Goal: Task Accomplishment & Management: Complete application form

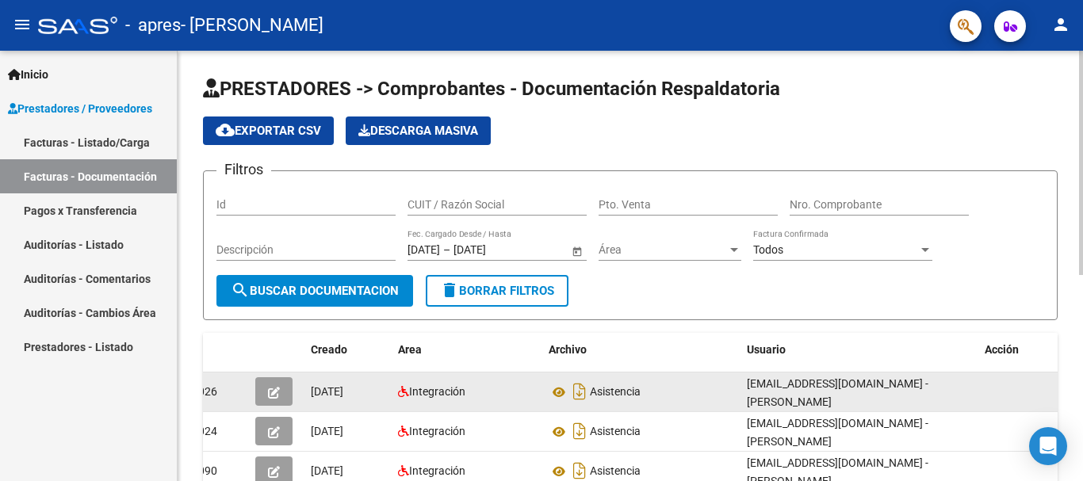
scroll to position [27, 0]
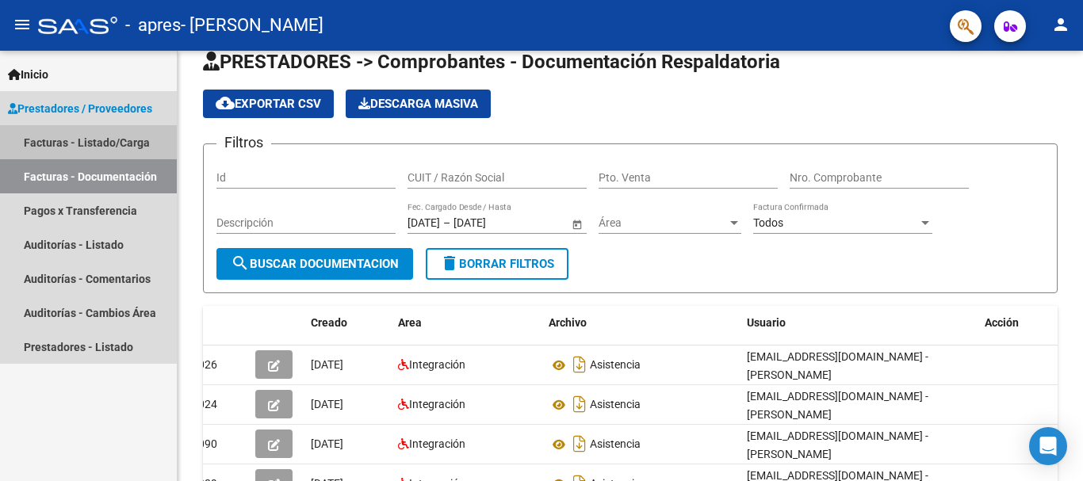
click at [121, 136] on link "Facturas - Listado/Carga" at bounding box center [88, 142] width 177 height 34
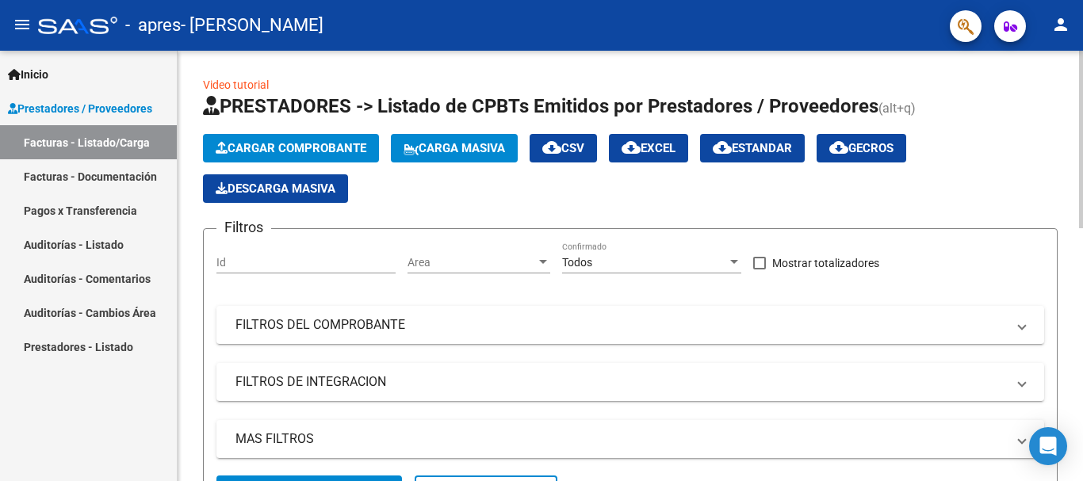
click at [348, 150] on span "Cargar Comprobante" at bounding box center [291, 148] width 151 height 14
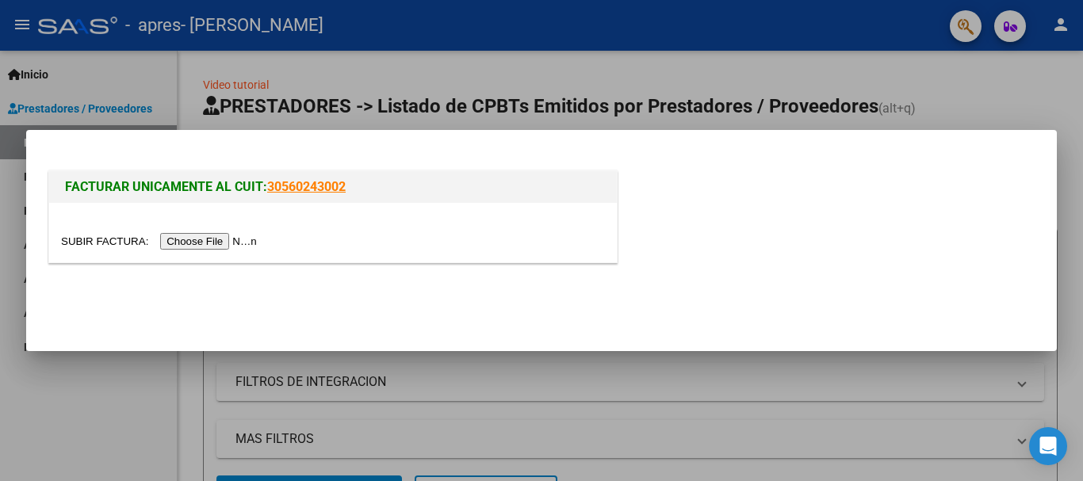
click at [223, 241] on input "file" at bounding box center [161, 241] width 201 height 17
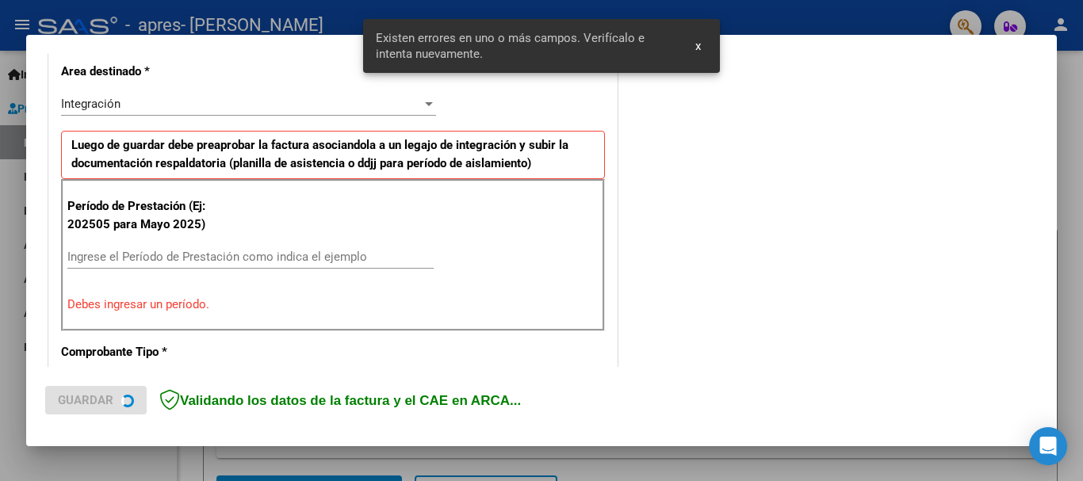
scroll to position [366, 0]
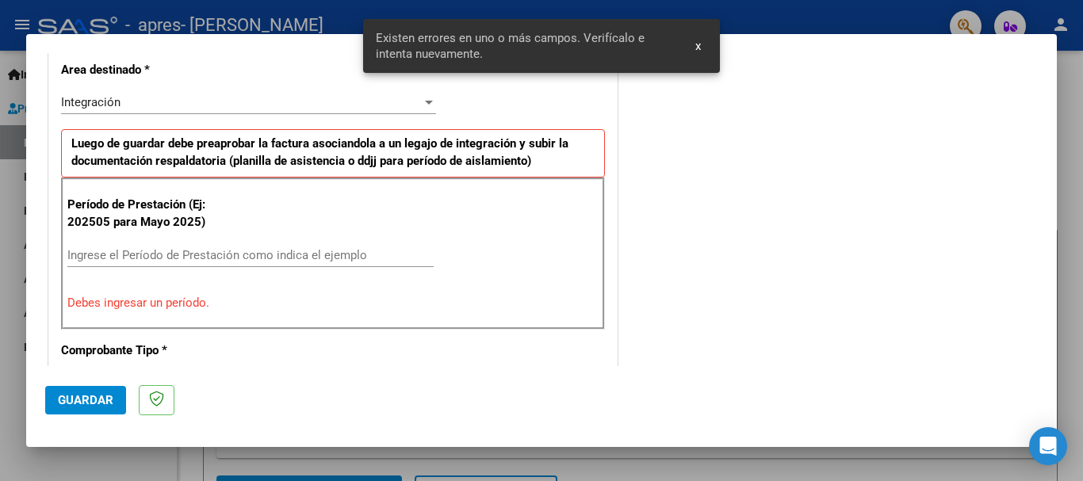
click at [132, 257] on input "Ingrese el Período de Prestación como indica el ejemplo" at bounding box center [250, 255] width 366 height 14
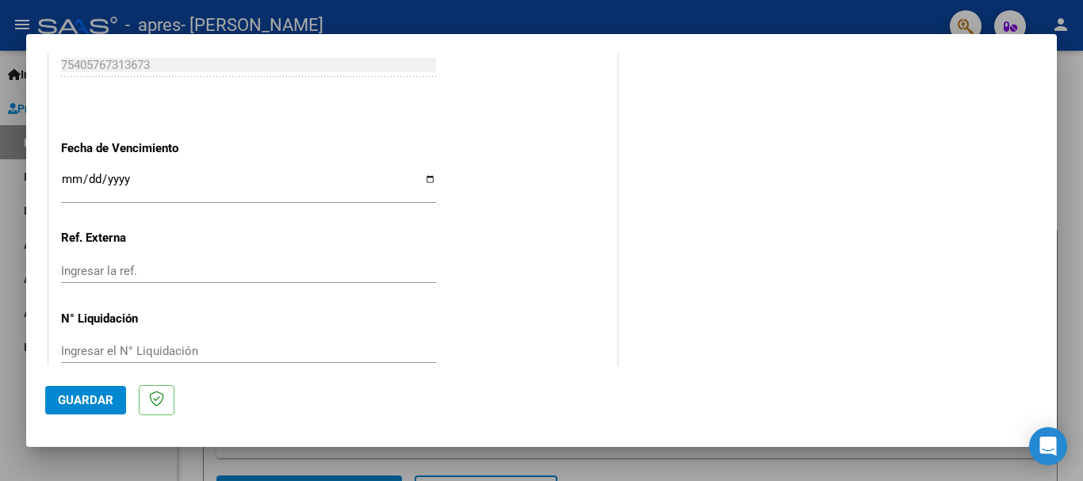
scroll to position [1055, 0]
type input "202509"
click at [422, 178] on input "Ingresar la fecha" at bounding box center [248, 184] width 375 height 25
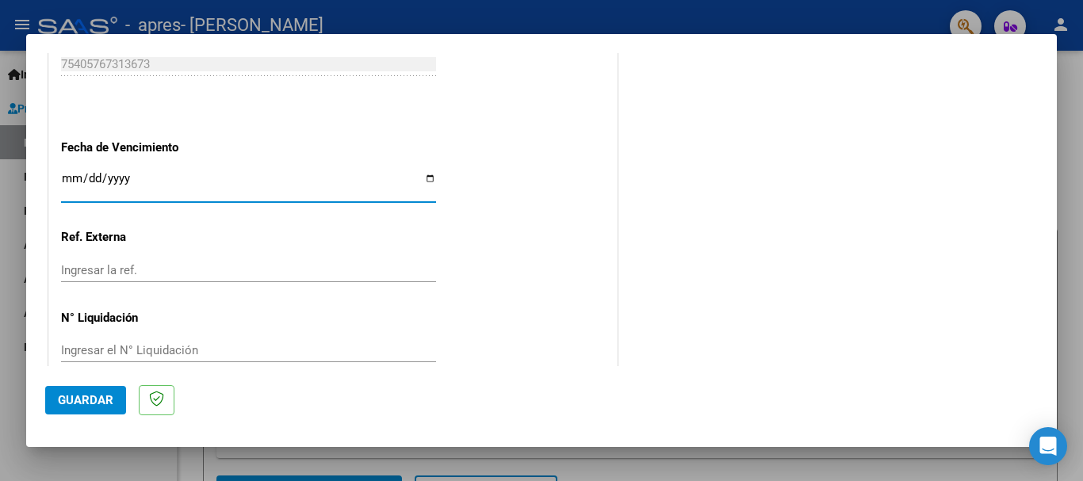
type input "[DATE]"
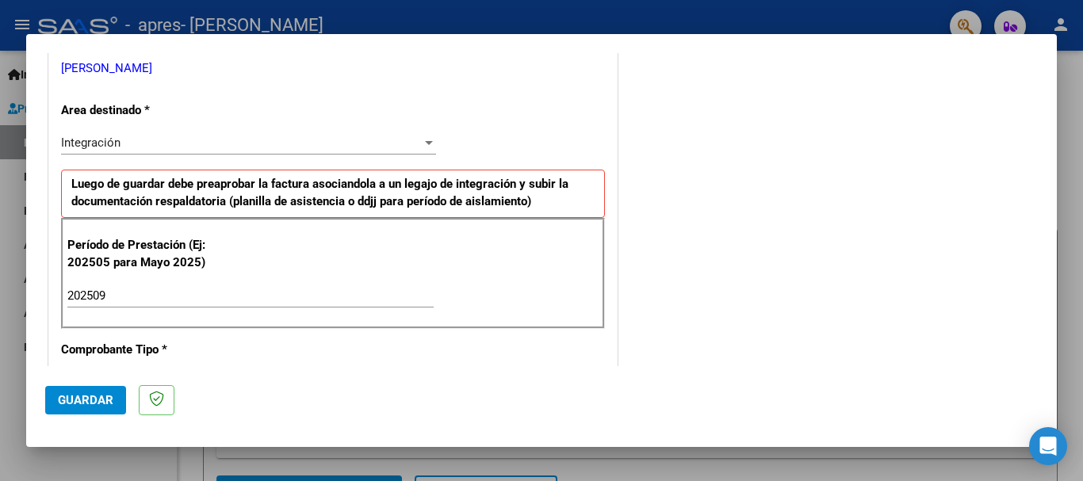
scroll to position [327, 0]
click at [425, 141] on div at bounding box center [429, 142] width 8 height 4
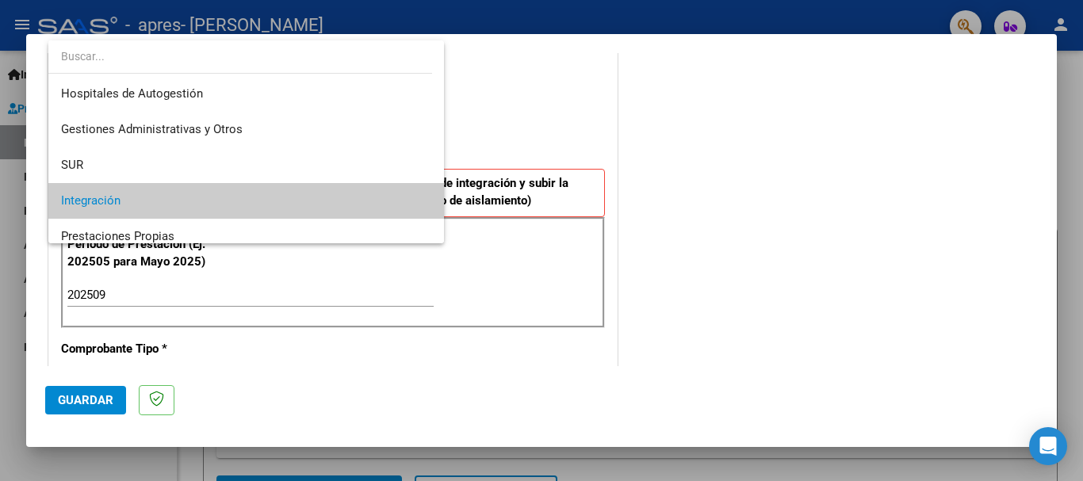
scroll to position [59, 0]
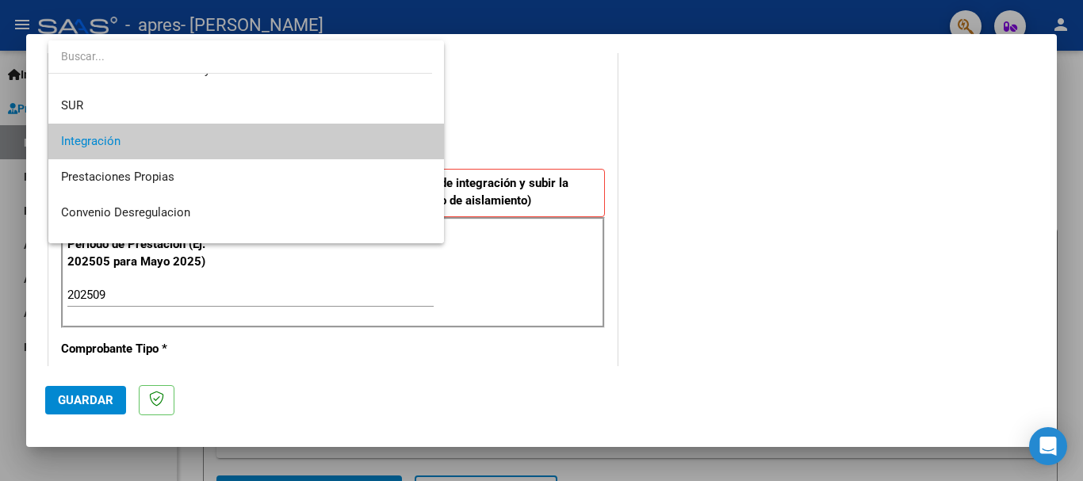
click at [244, 136] on span "Integración" at bounding box center [246, 142] width 370 height 36
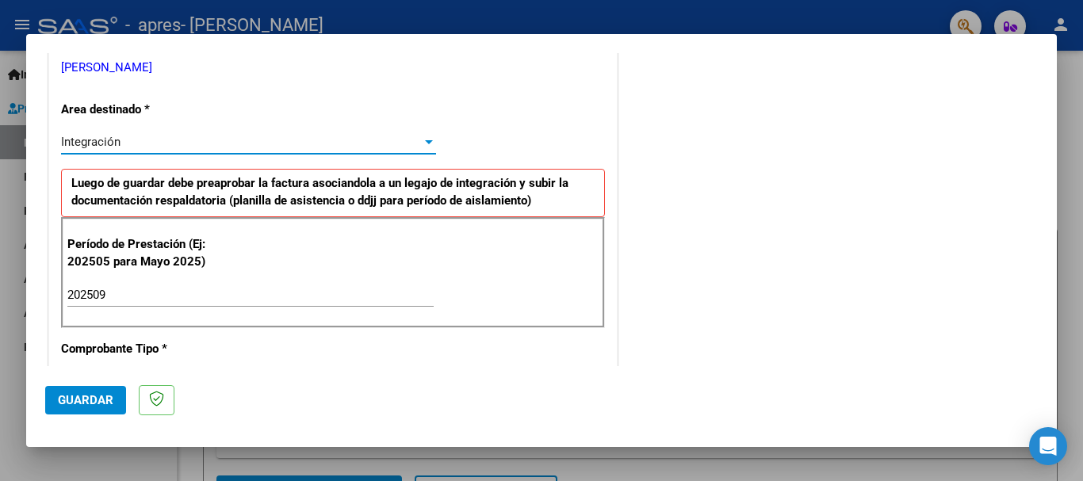
scroll to position [0, 0]
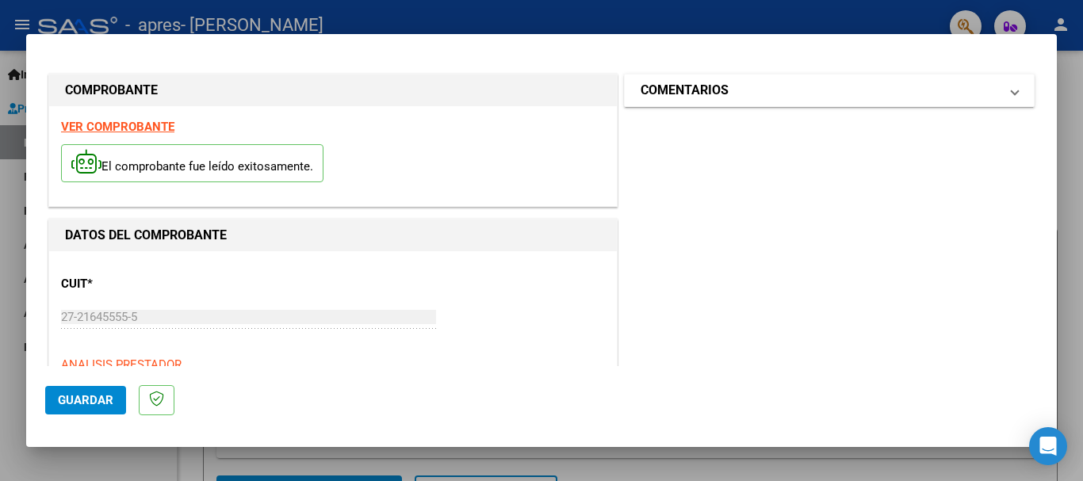
click at [814, 89] on mat-panel-title "COMENTARIOS" at bounding box center [819, 90] width 358 height 19
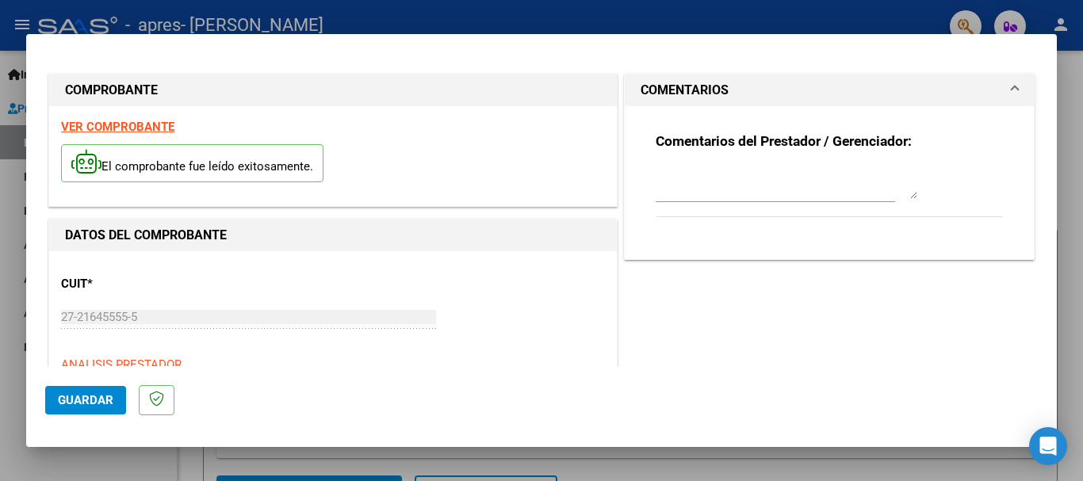
click at [814, 89] on mat-panel-title "COMENTARIOS" at bounding box center [819, 90] width 358 height 19
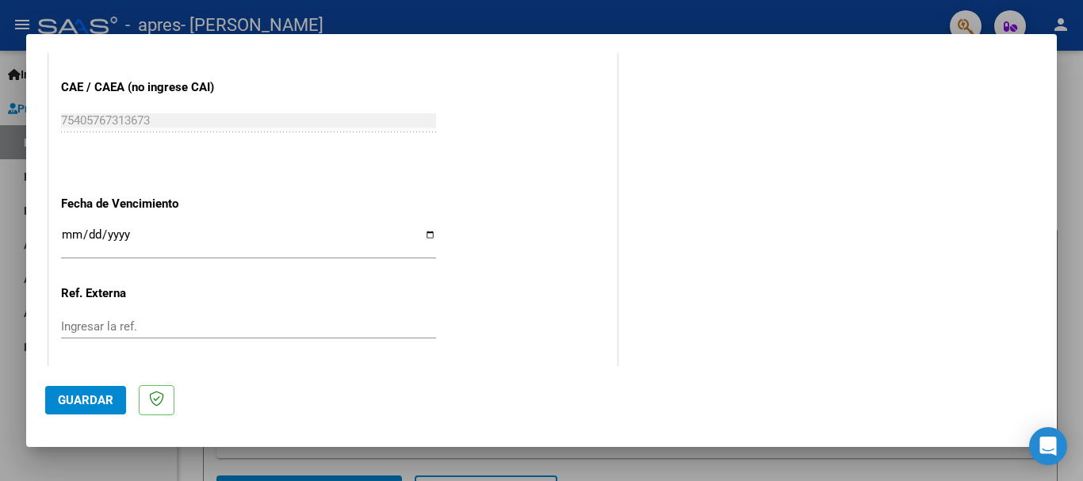
scroll to position [1082, 0]
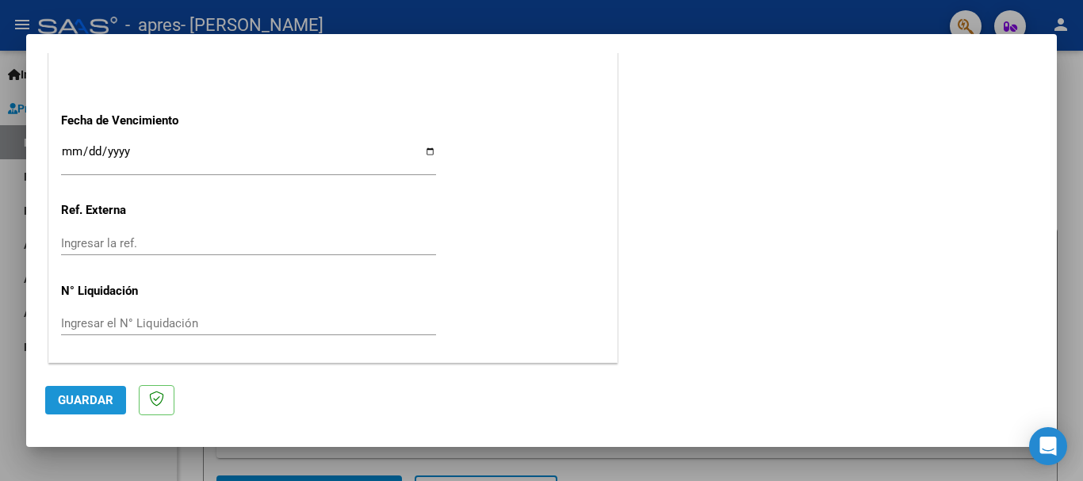
click at [93, 401] on span "Guardar" at bounding box center [85, 400] width 55 height 14
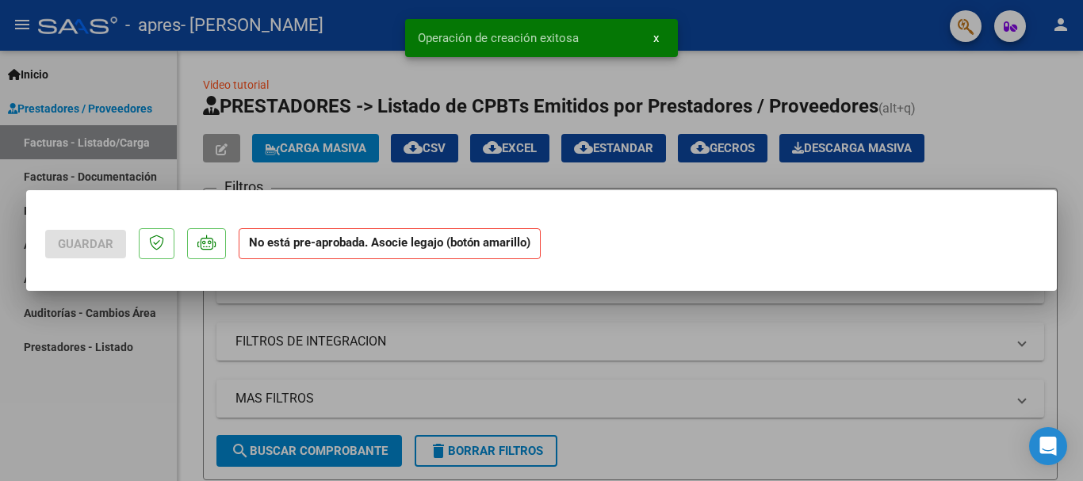
scroll to position [0, 0]
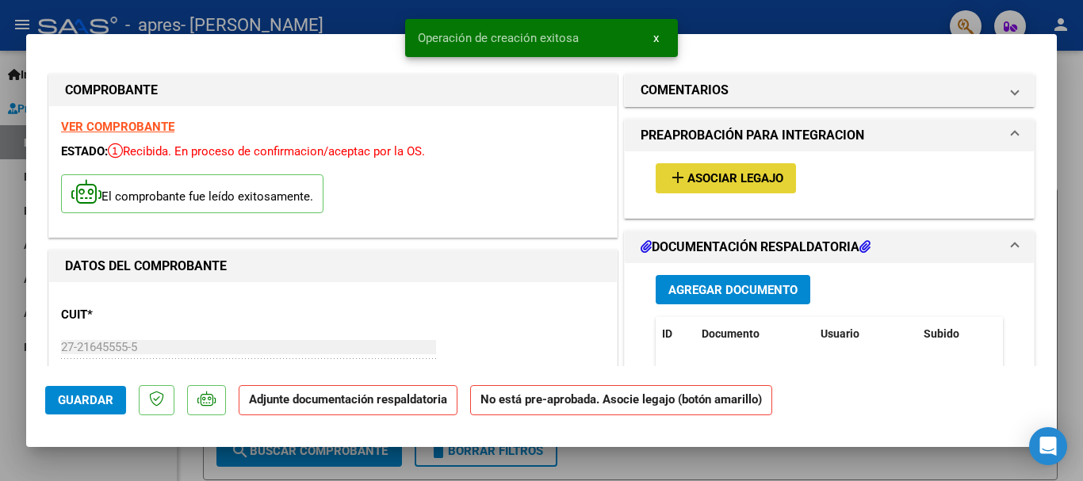
click at [718, 174] on span "Asociar Legajo" at bounding box center [735, 179] width 96 height 14
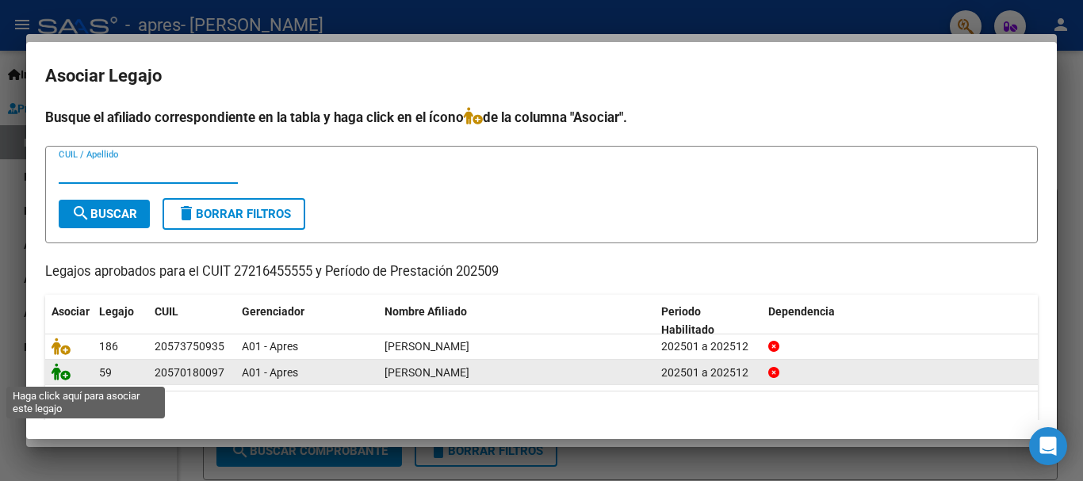
click at [62, 377] on icon at bounding box center [61, 371] width 19 height 17
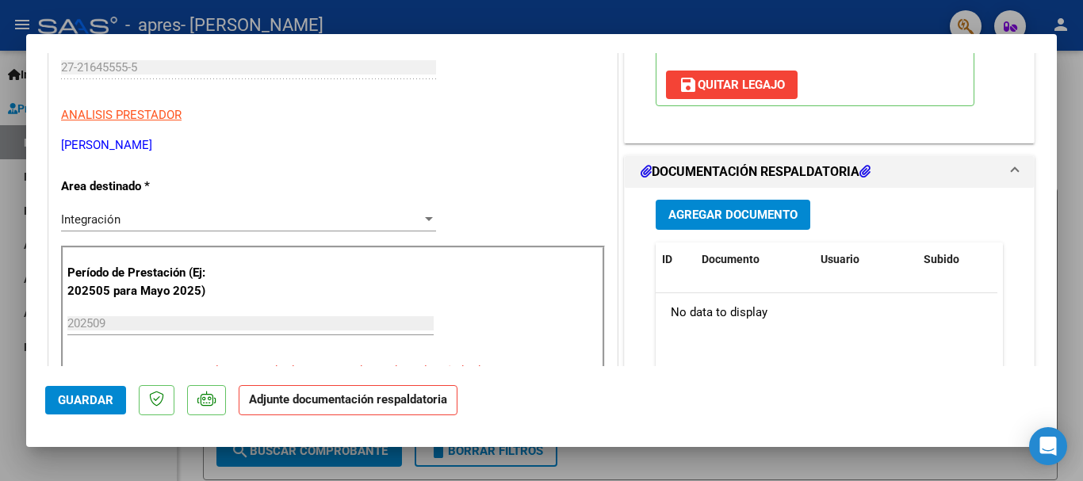
scroll to position [281, 0]
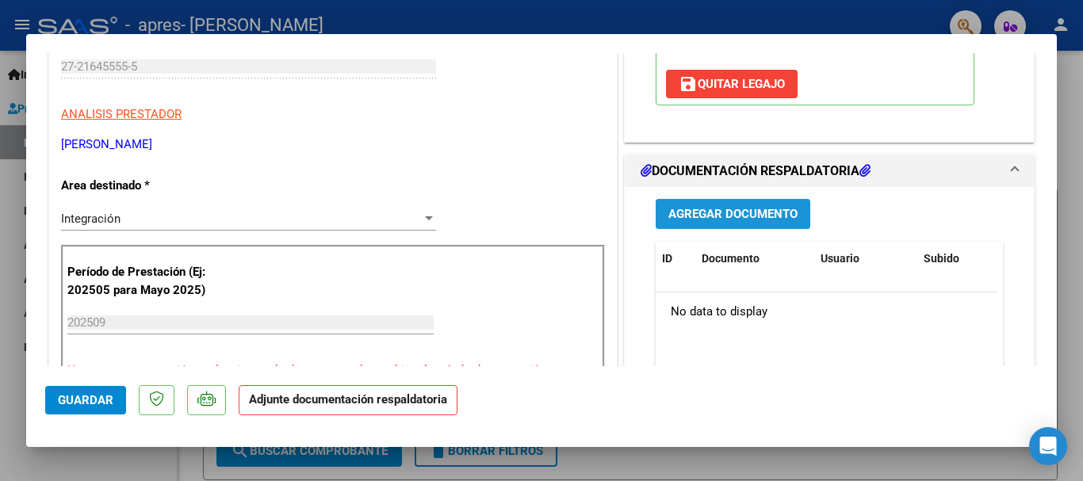
click at [771, 204] on button "Agregar Documento" at bounding box center [732, 213] width 155 height 29
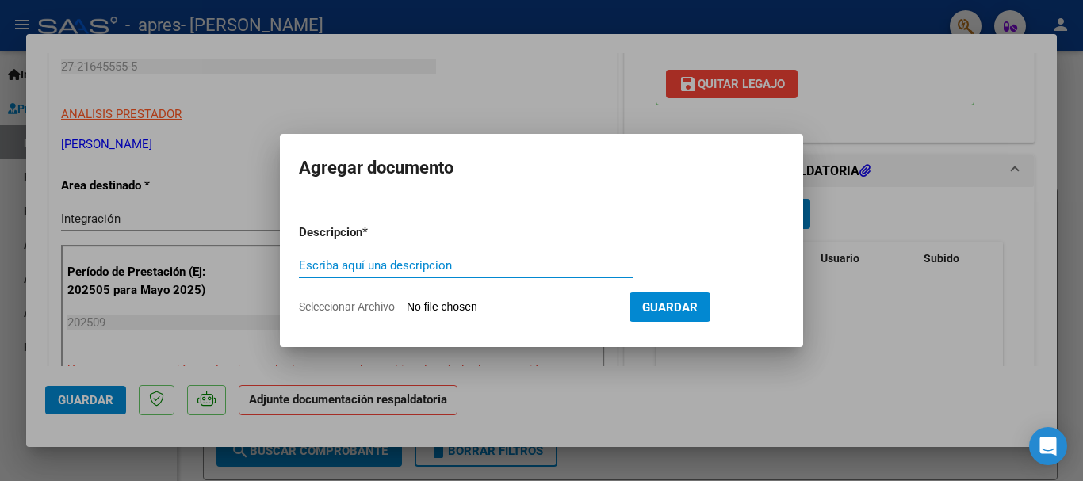
click at [379, 264] on input "Escriba aquí una descripcion" at bounding box center [466, 265] width 334 height 14
type input "asistencia"
click at [428, 307] on input "Seleccionar Archivo" at bounding box center [512, 307] width 210 height 15
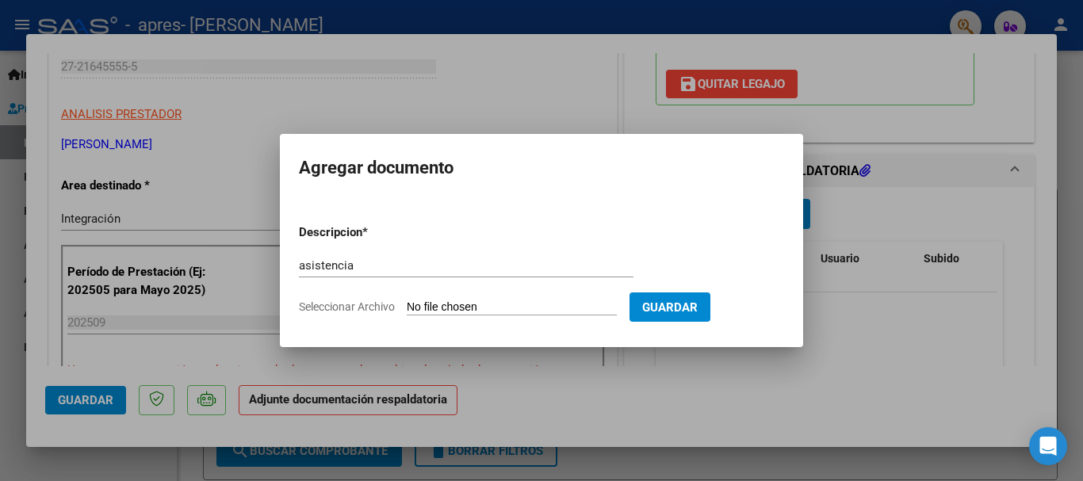
type input "C:\fakepath\Asistencia [PERSON_NAME] 09-2025.pdf"
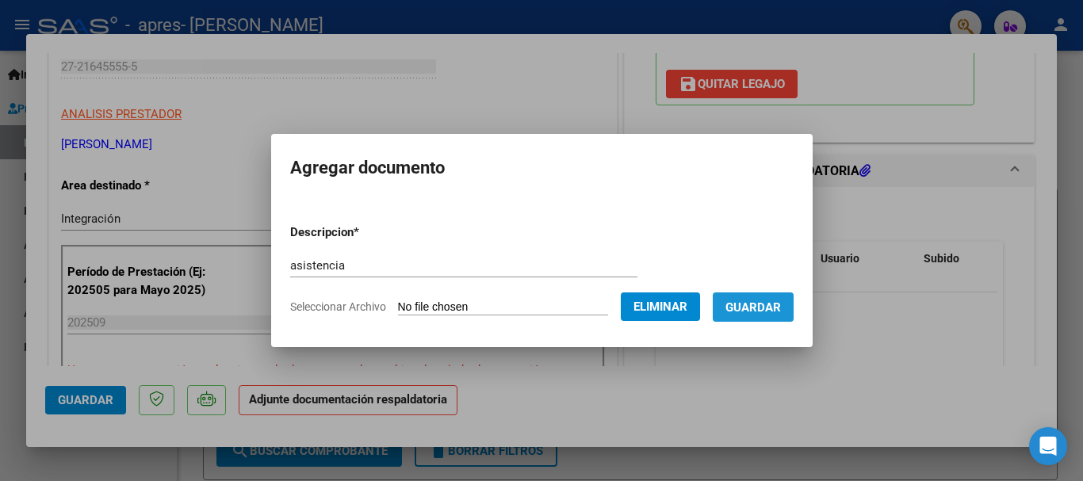
click at [776, 308] on span "Guardar" at bounding box center [752, 307] width 55 height 14
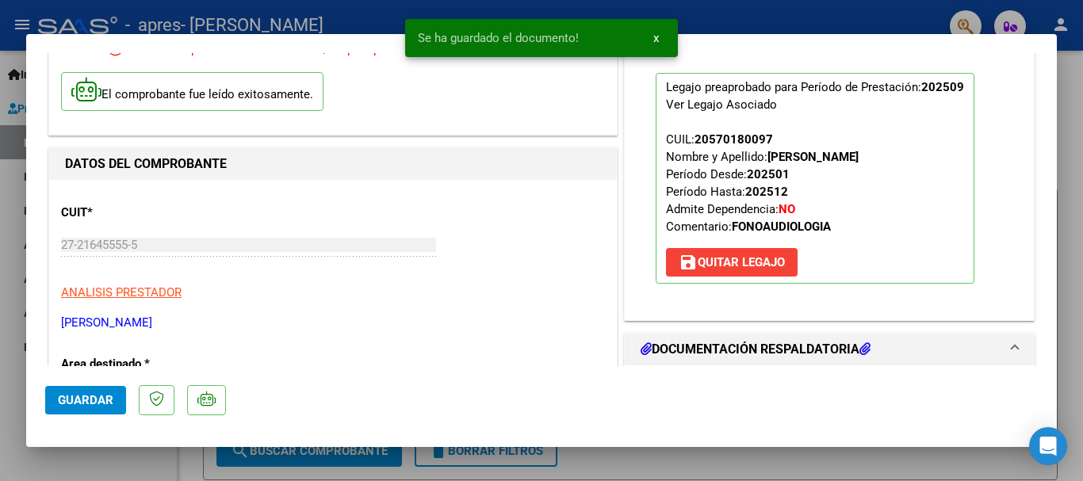
scroll to position [103, 0]
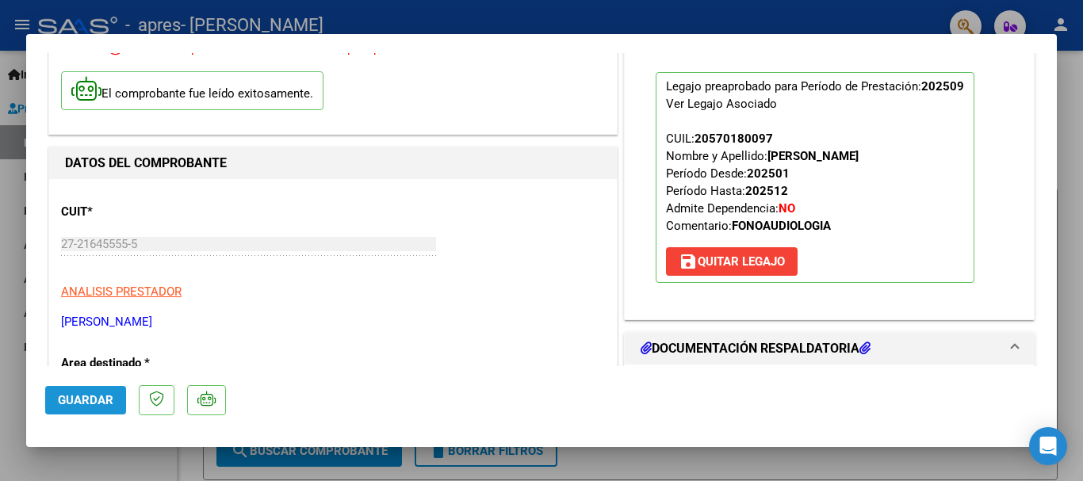
click at [88, 404] on span "Guardar" at bounding box center [85, 400] width 55 height 14
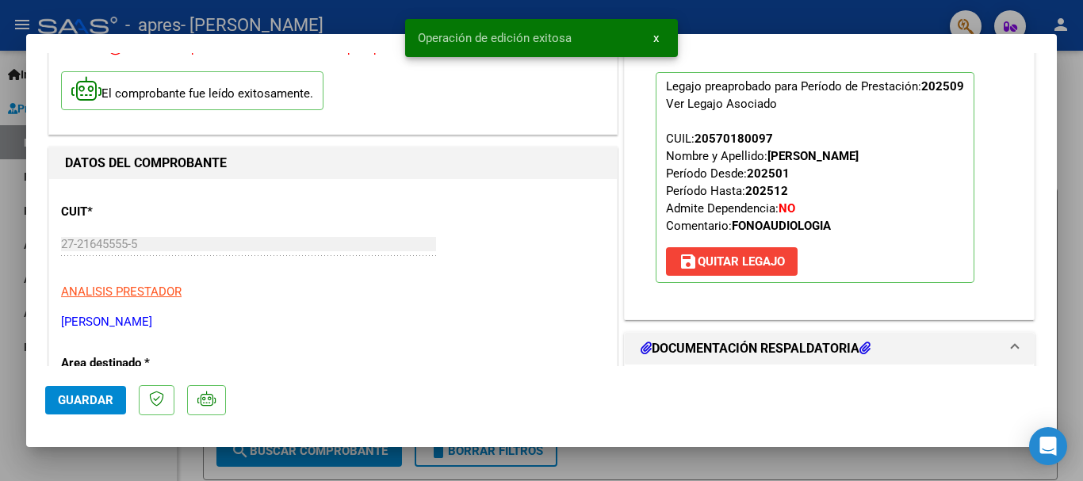
click at [753, 460] on div at bounding box center [541, 240] width 1083 height 481
type input "$ 0,00"
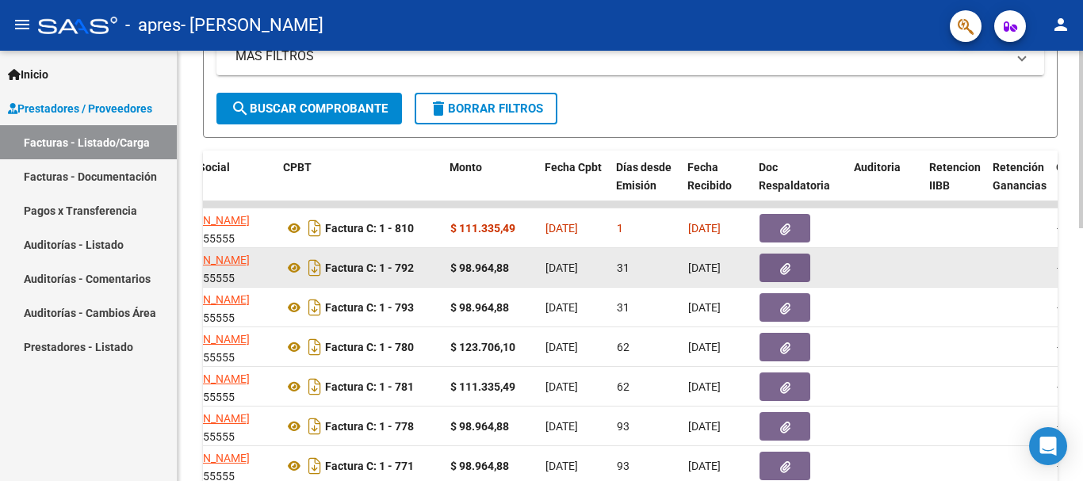
scroll to position [0, 483]
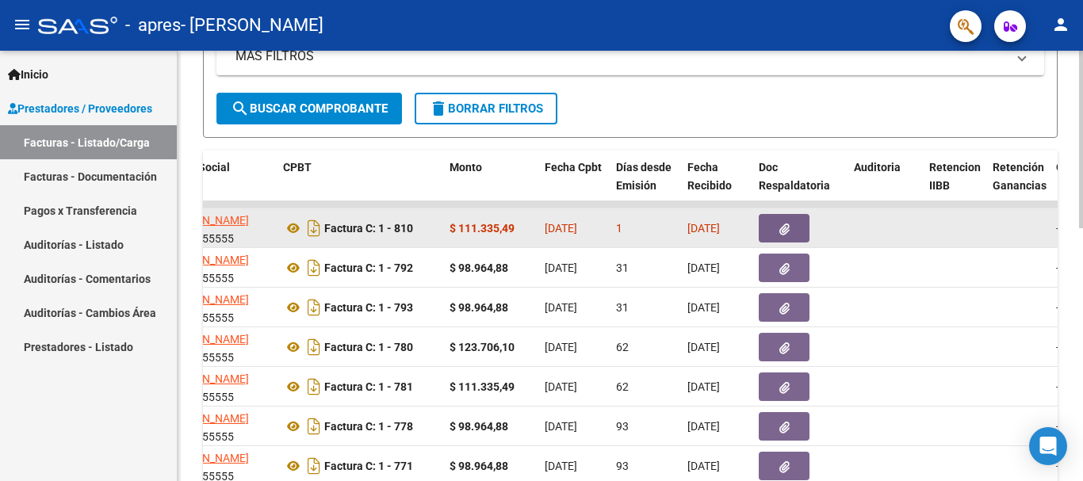
click at [567, 229] on span "[DATE]" at bounding box center [560, 228] width 32 height 13
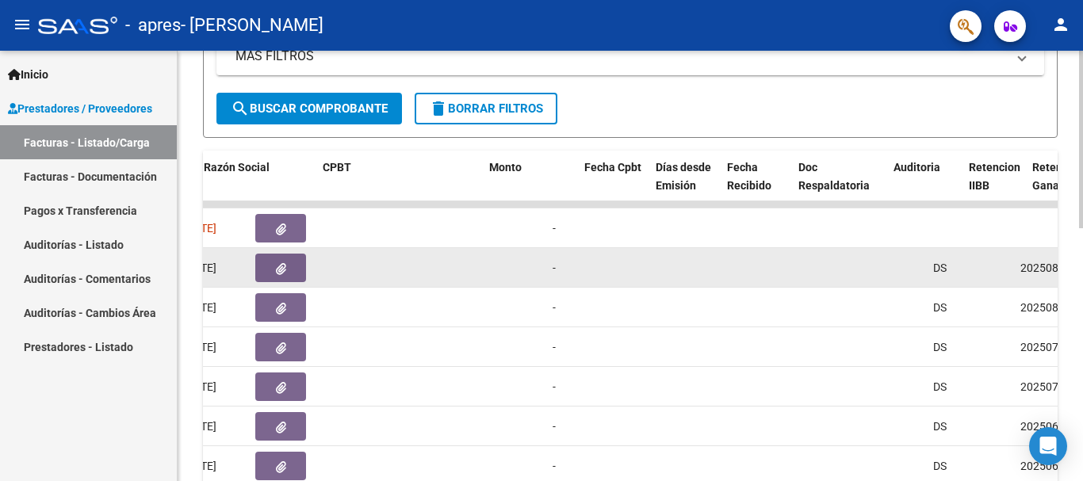
scroll to position [0, 0]
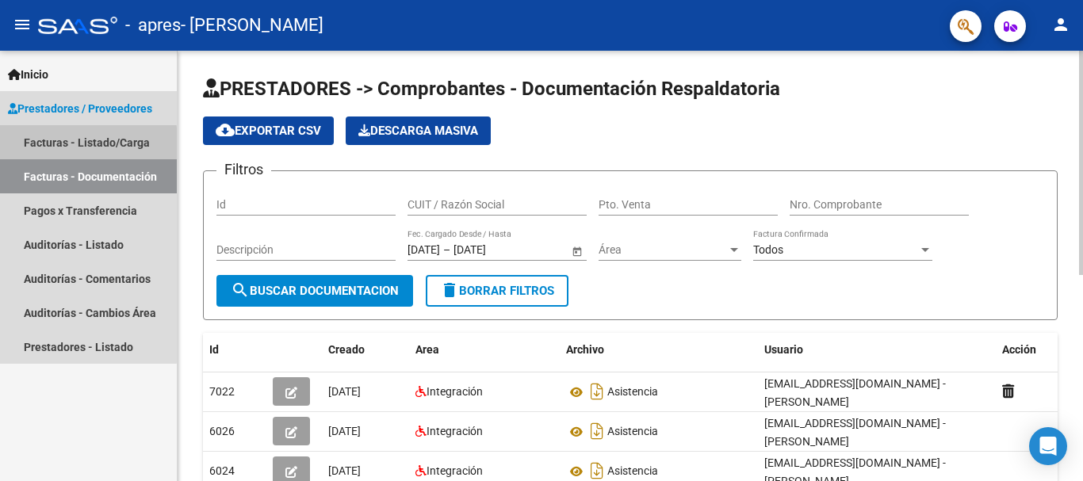
click at [81, 144] on link "Facturas - Listado/Carga" at bounding box center [88, 142] width 177 height 34
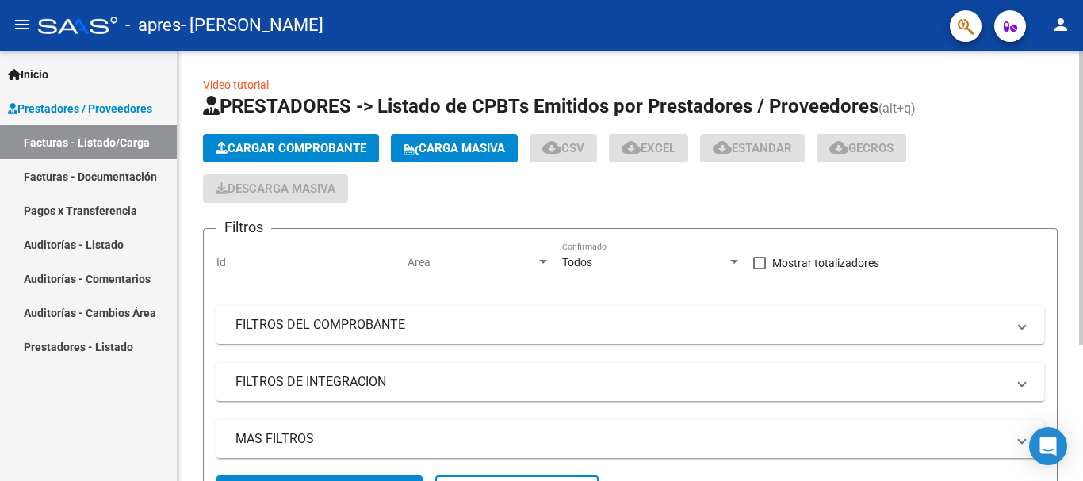
click at [300, 150] on span "Cargar Comprobante" at bounding box center [291, 148] width 151 height 14
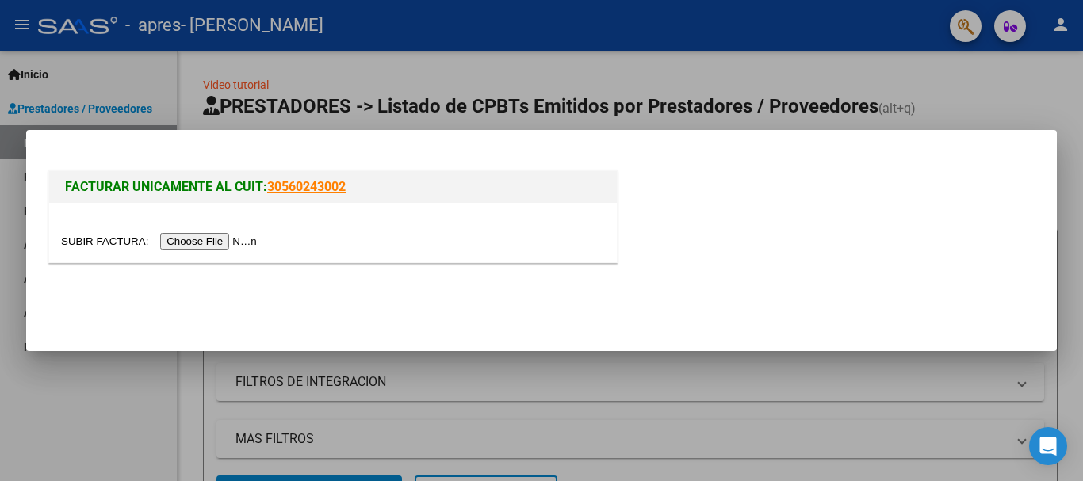
click at [214, 238] on input "file" at bounding box center [161, 241] width 201 height 17
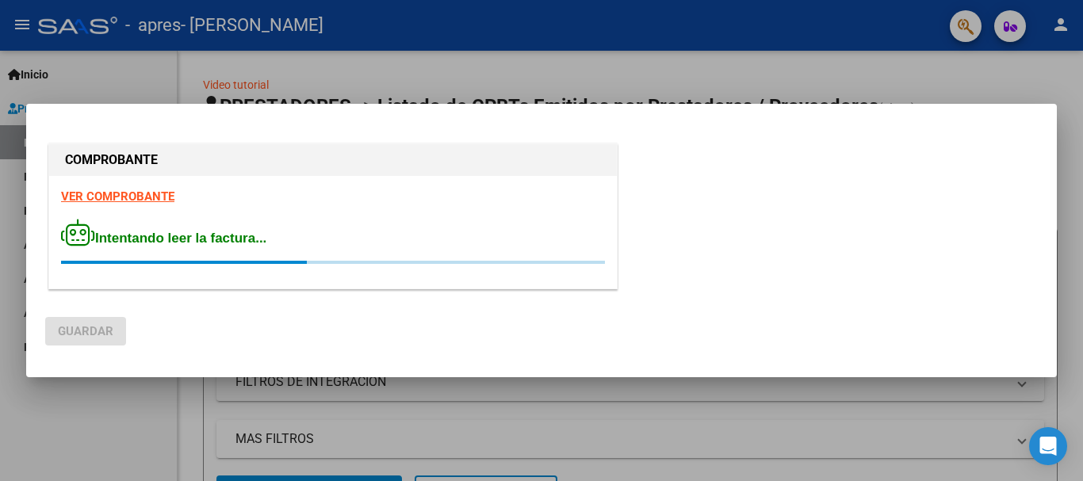
click at [248, 66] on div at bounding box center [541, 240] width 1083 height 481
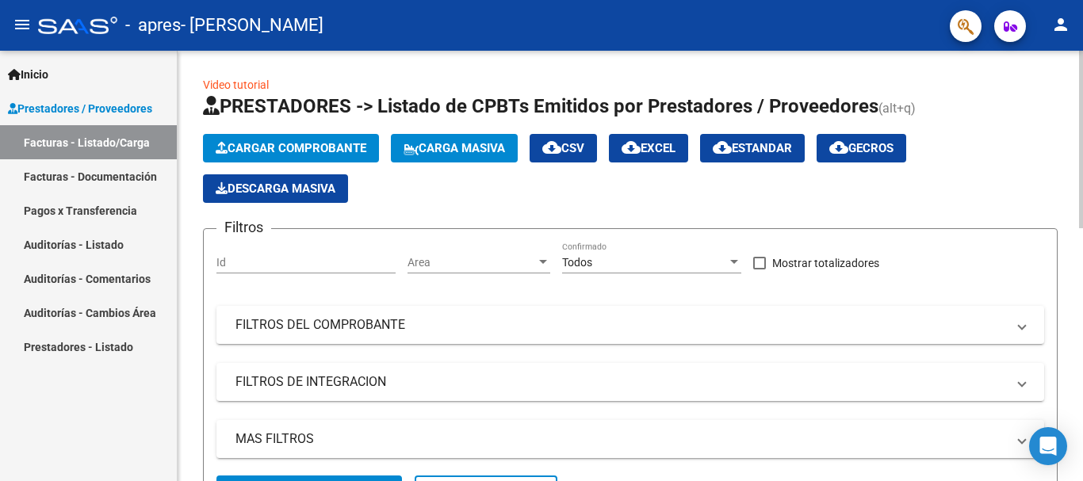
click at [327, 138] on button "Cargar Comprobante" at bounding box center [291, 148] width 176 height 29
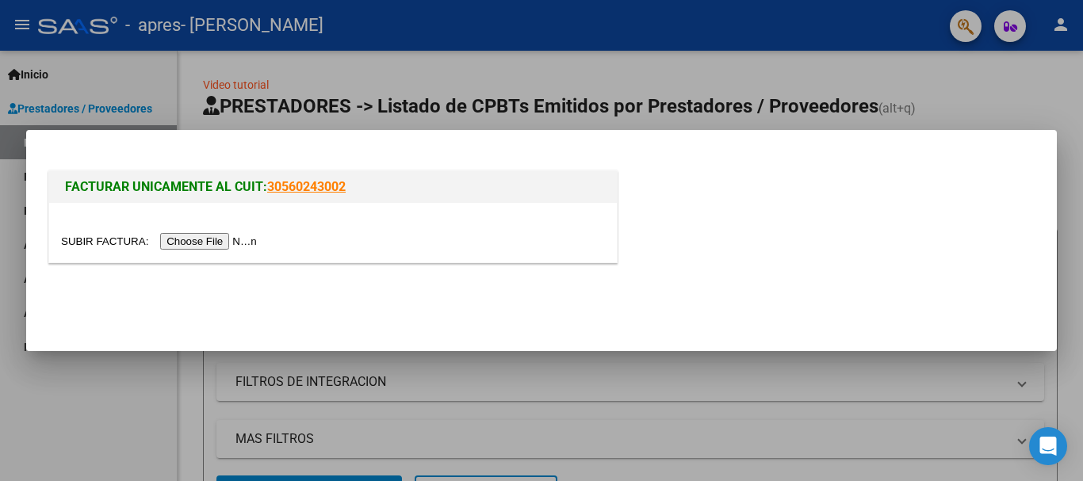
click at [237, 237] on input "file" at bounding box center [161, 241] width 201 height 17
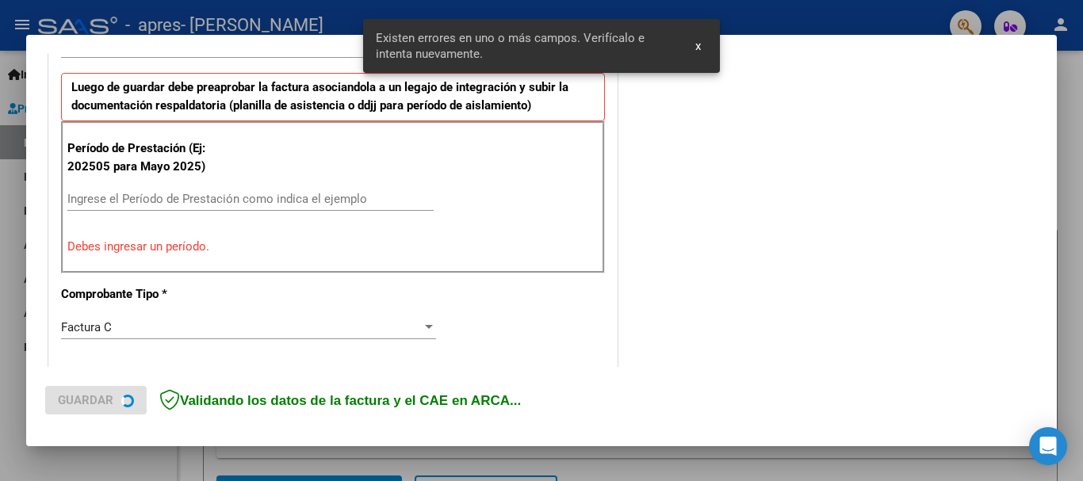
scroll to position [424, 0]
click at [227, 196] on input "Ingrese el Período de Prestación como indica el ejemplo" at bounding box center [250, 198] width 366 height 14
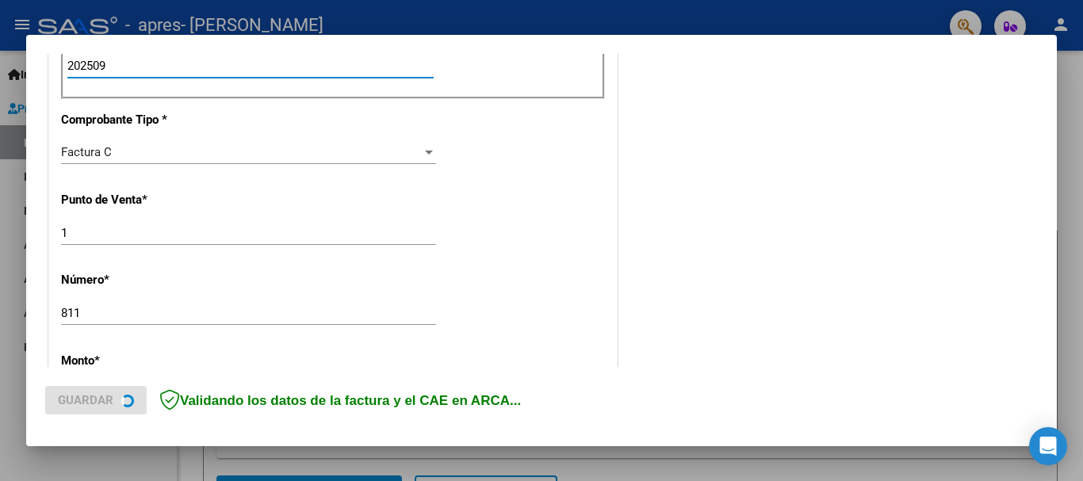
scroll to position [1082, 0]
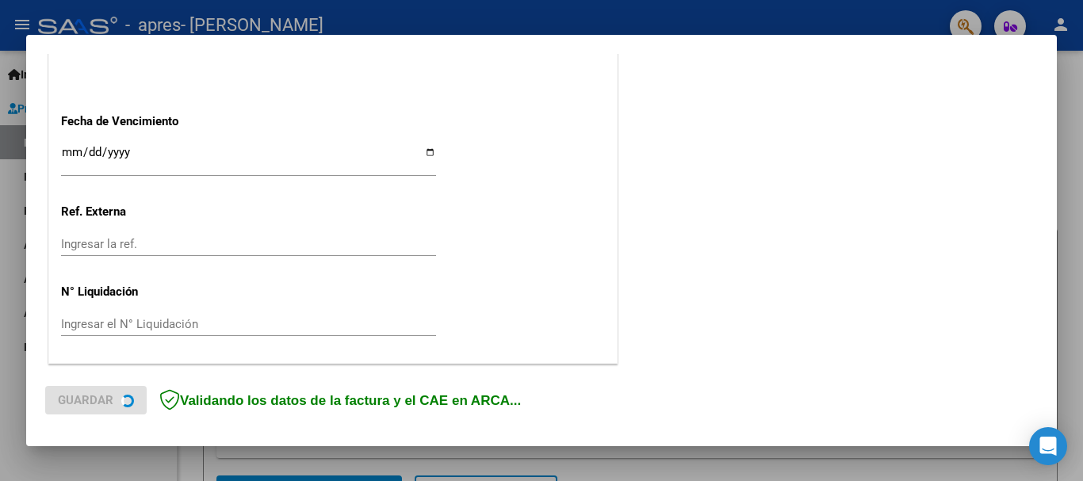
type input "202509"
click at [422, 152] on input "Ingresar la fecha" at bounding box center [248, 158] width 375 height 25
type input "[DATE]"
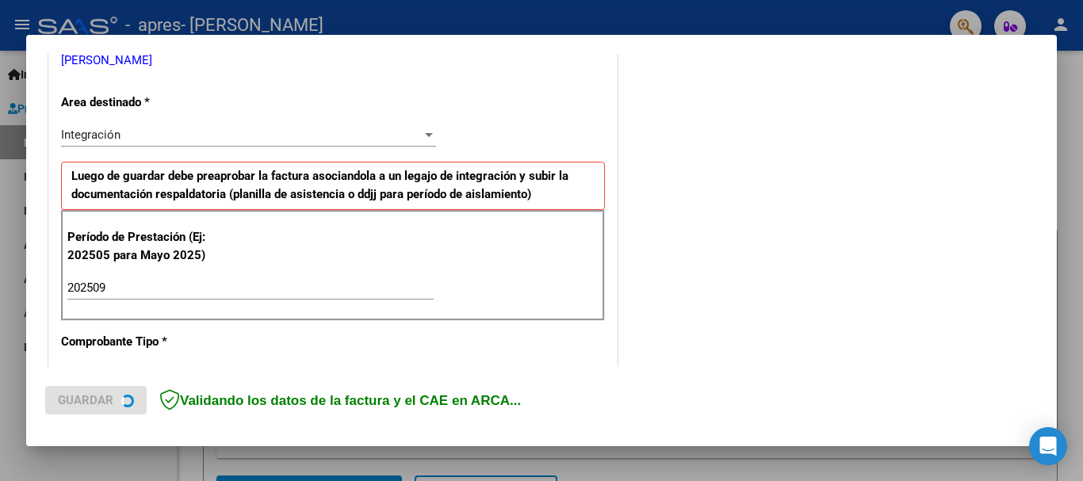
scroll to position [334, 0]
click at [331, 145] on div "Integración Seleccionar Area" at bounding box center [248, 136] width 375 height 24
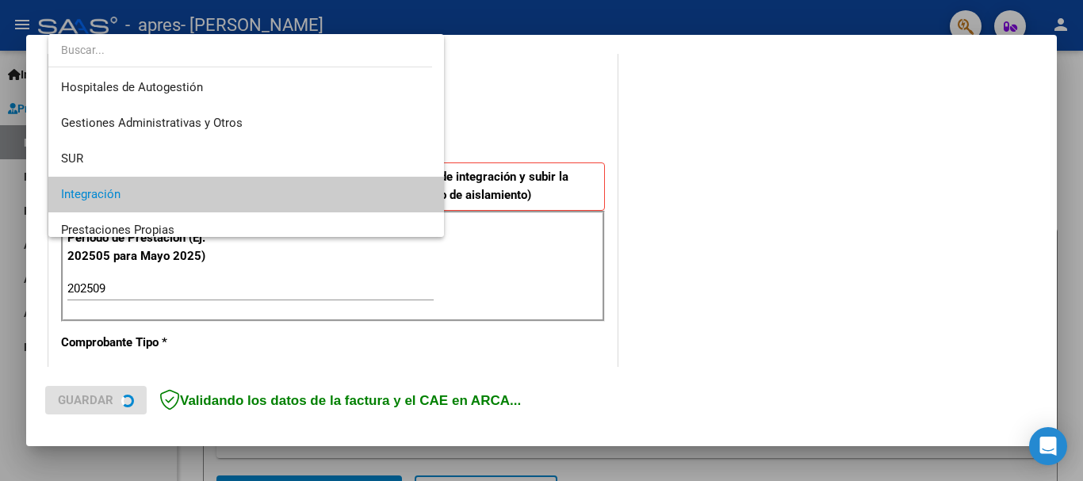
scroll to position [59, 0]
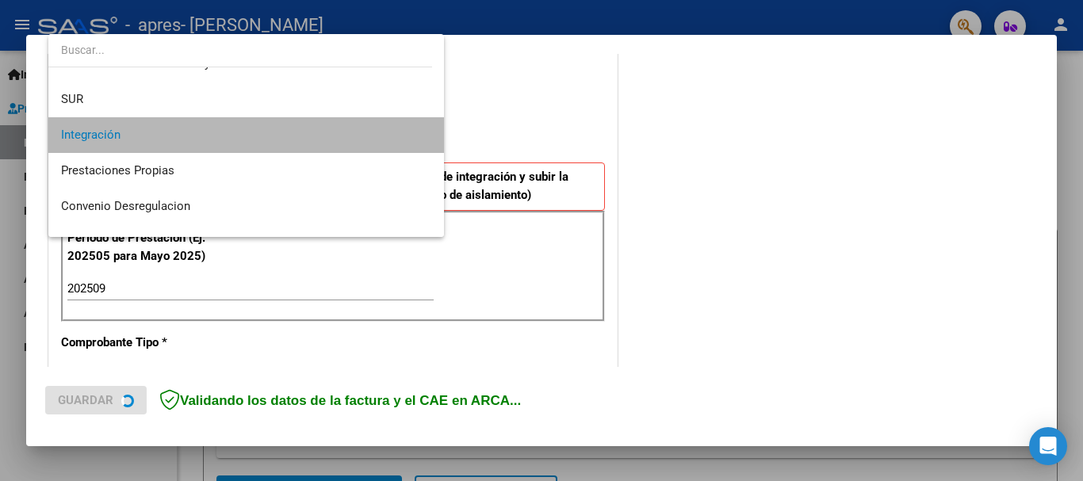
click at [331, 145] on span "Integración" at bounding box center [246, 135] width 370 height 36
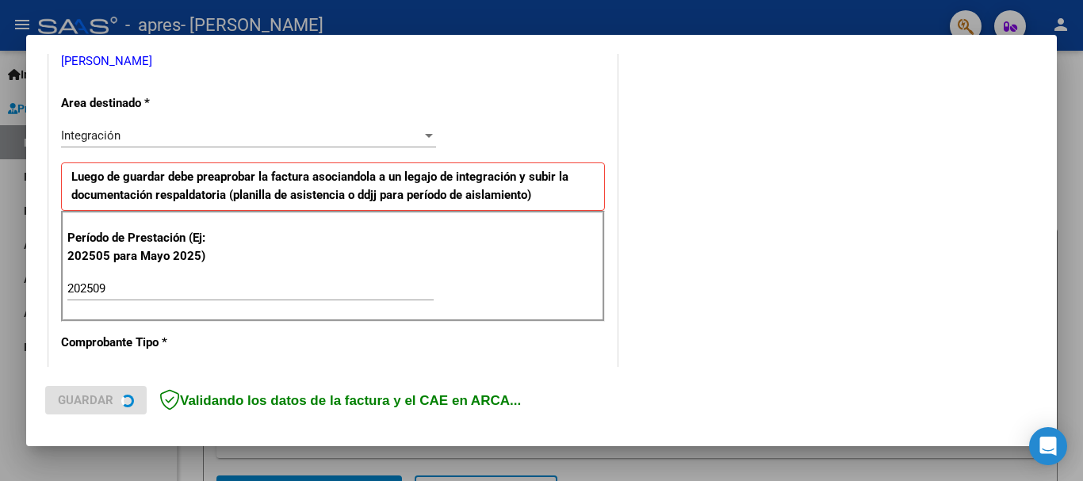
click at [743, 224] on div "COMENTARIOS Comentarios del Prestador / Gerenciador:" at bounding box center [829, 426] width 417 height 1377
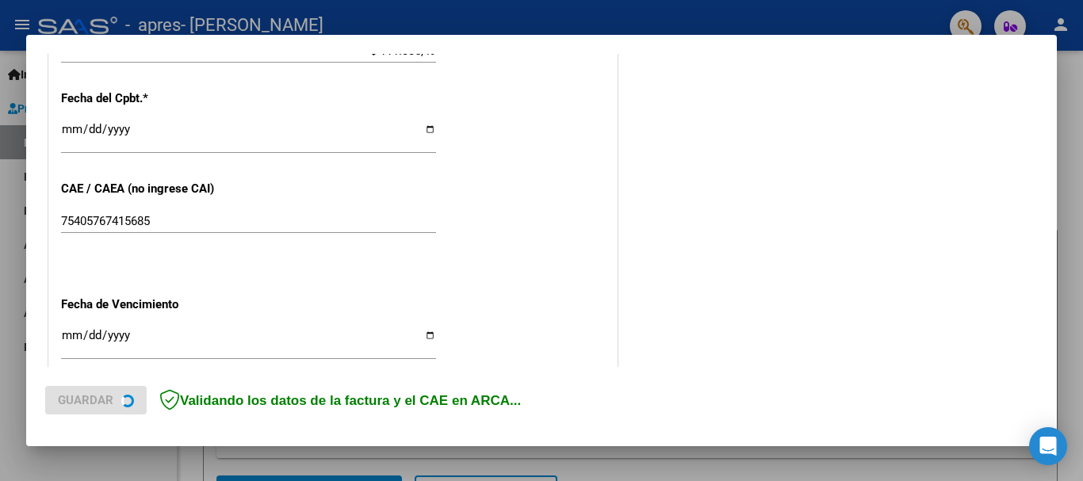
scroll to position [1082, 0]
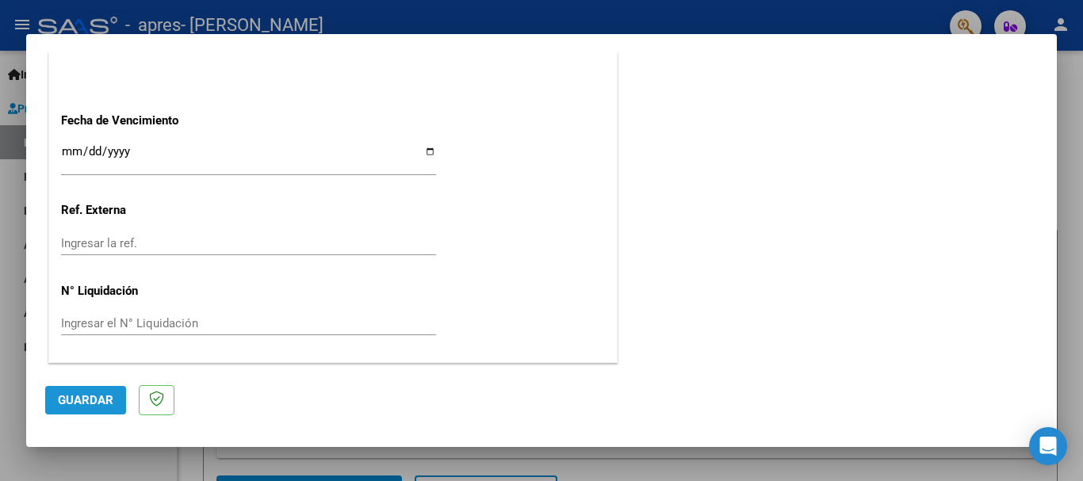
click at [87, 400] on span "Guardar" at bounding box center [85, 400] width 55 height 14
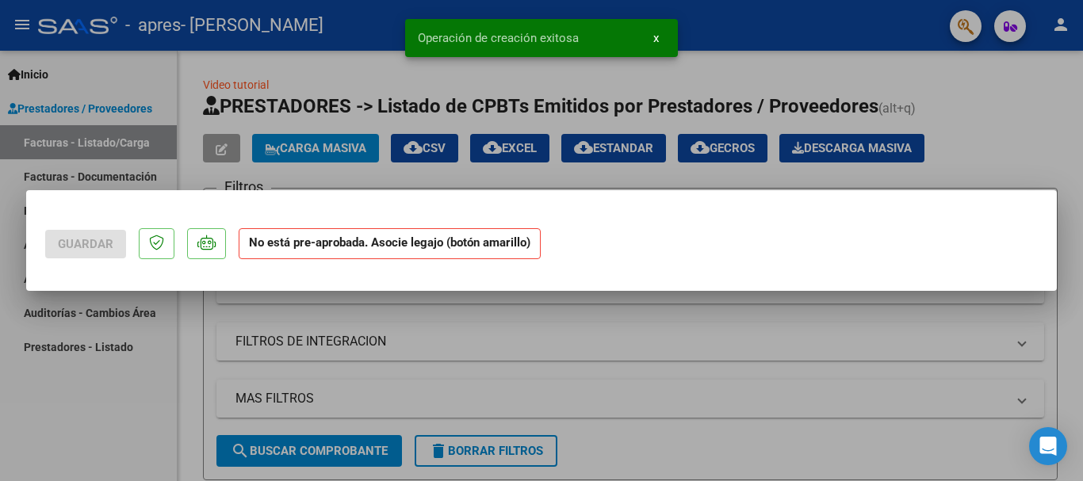
scroll to position [0, 0]
click at [476, 242] on strong "No está pre-aprobada. Asocie legajo (botón amarillo)" at bounding box center [390, 243] width 302 height 31
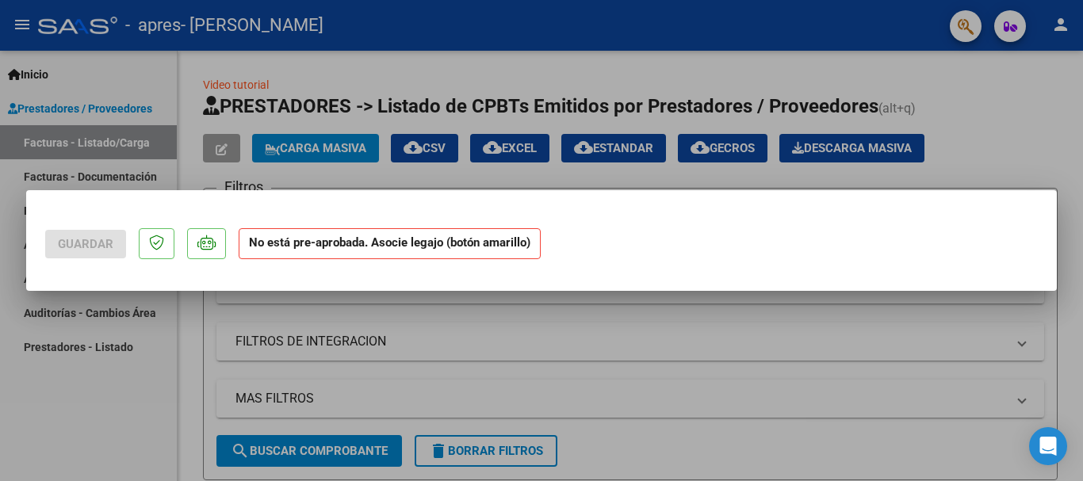
click at [304, 242] on strong "No está pre-aprobada. Asocie legajo (botón amarillo)" at bounding box center [390, 243] width 302 height 31
click at [484, 238] on strong "No está pre-aprobada. Asocie legajo (botón amarillo)" at bounding box center [390, 243] width 302 height 31
click at [488, 341] on div at bounding box center [541, 240] width 1083 height 481
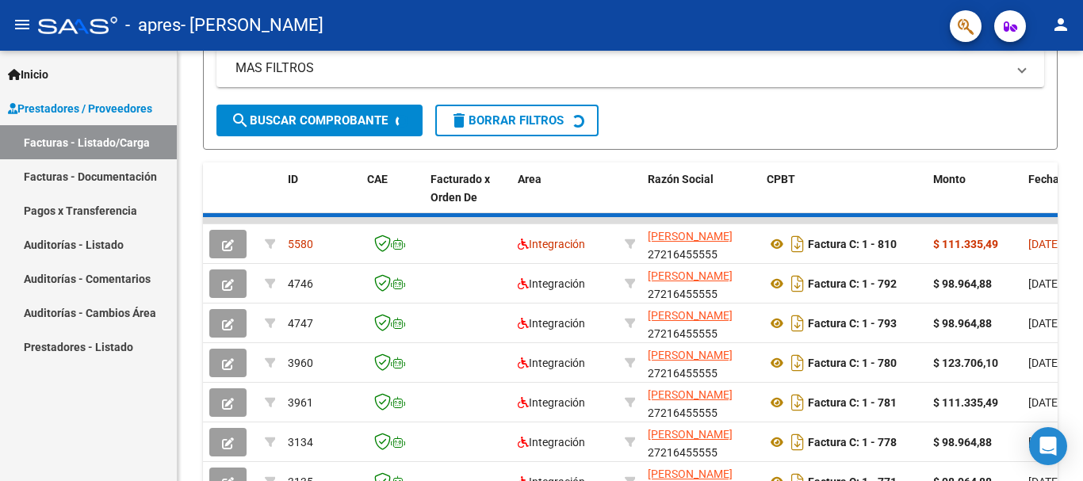
scroll to position [372, 0]
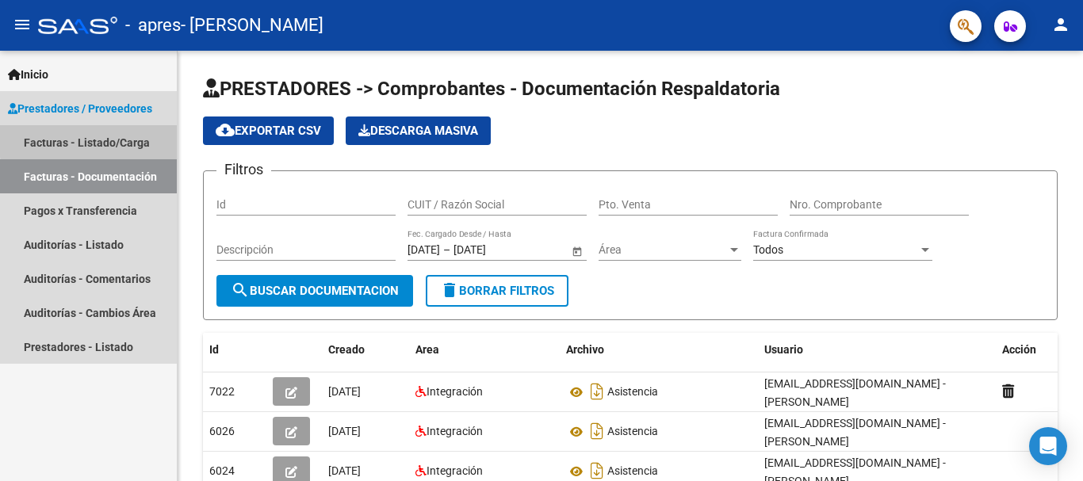
click at [130, 138] on link "Facturas - Listado/Carga" at bounding box center [88, 142] width 177 height 34
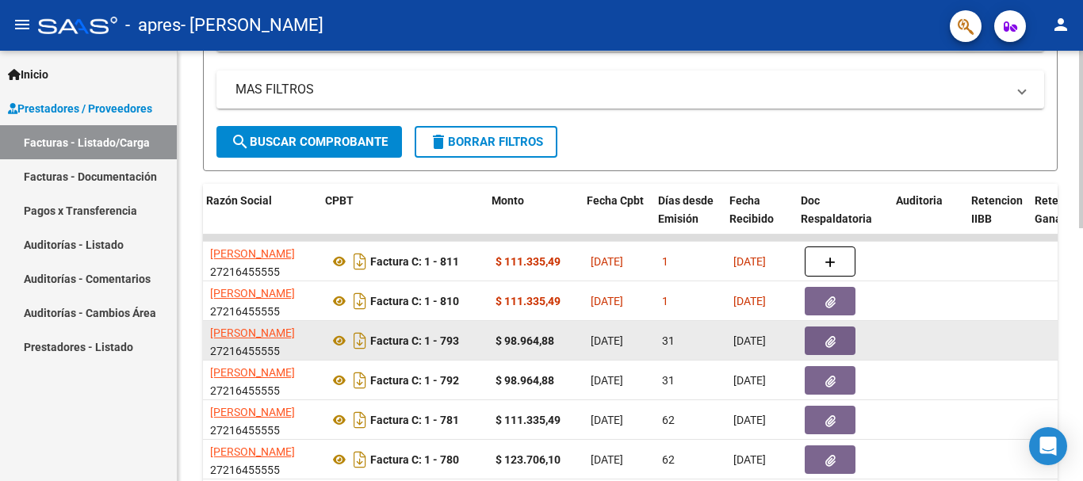
scroll to position [0, 441]
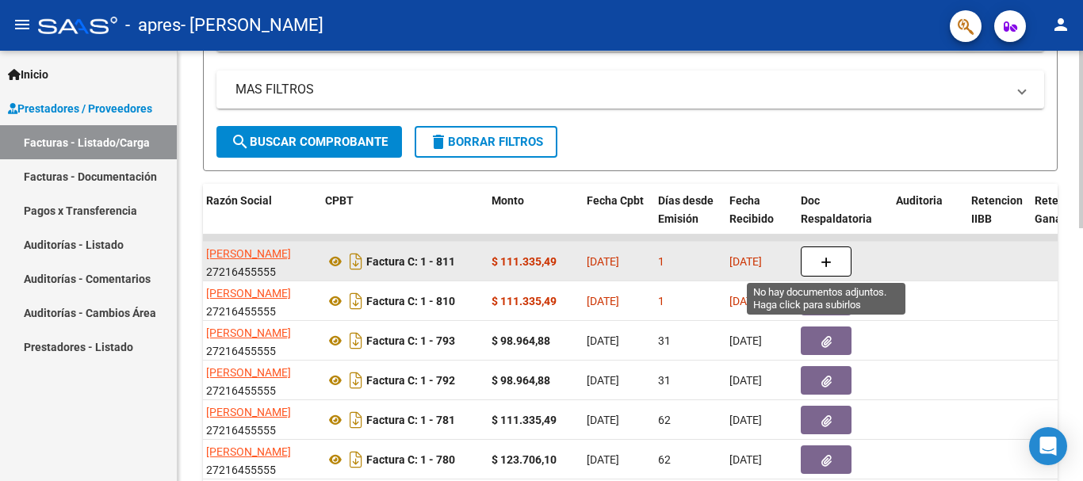
click at [837, 254] on button "button" at bounding box center [825, 261] width 51 height 30
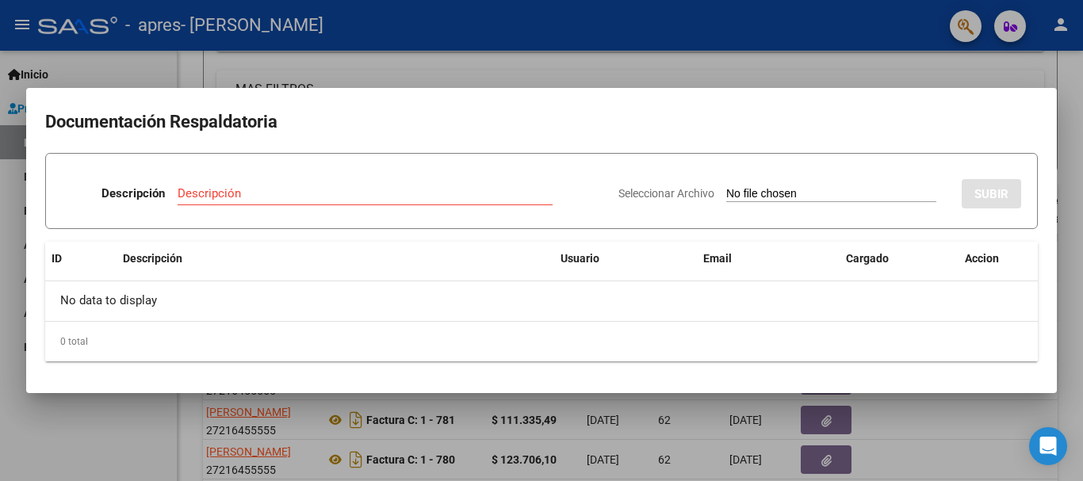
click at [913, 58] on div at bounding box center [541, 240] width 1083 height 481
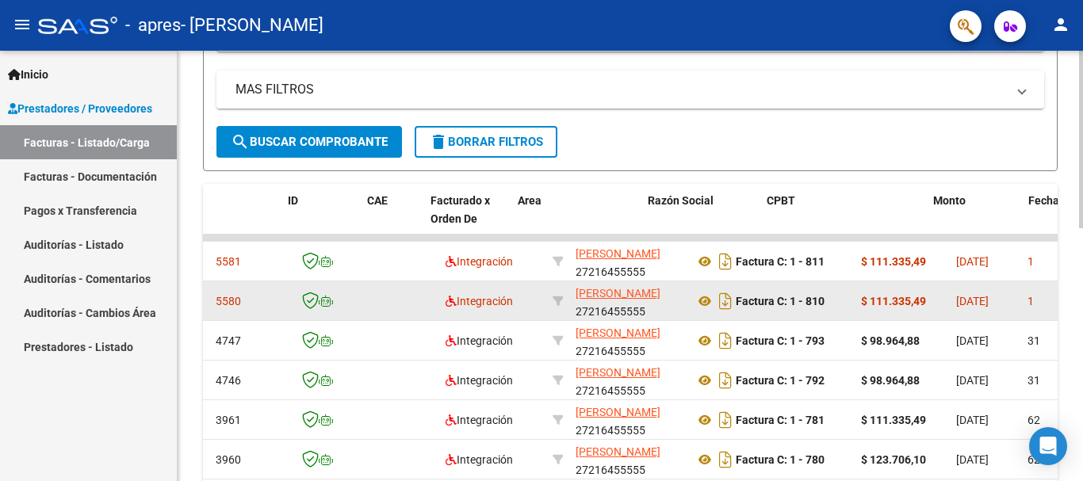
scroll to position [0, 0]
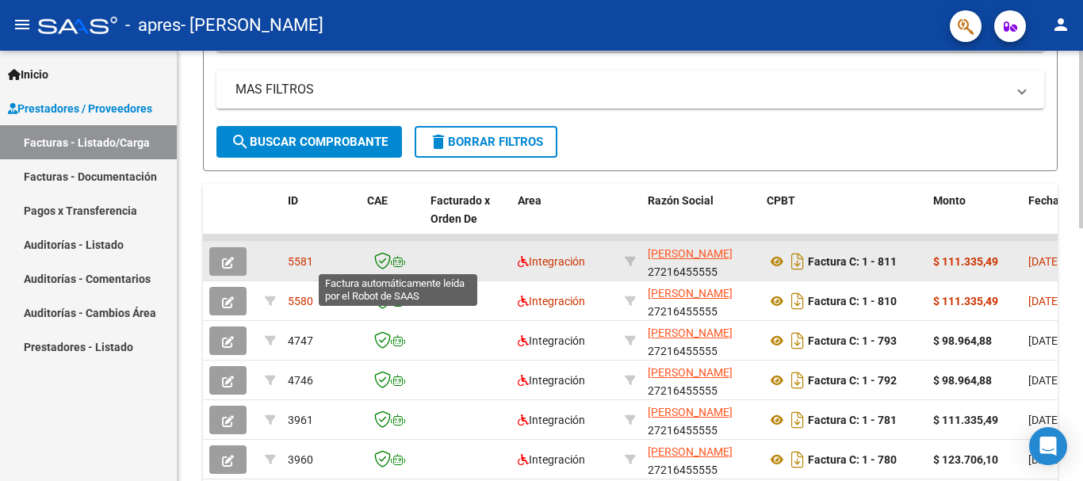
click at [397, 262] on icon at bounding box center [398, 261] width 14 height 11
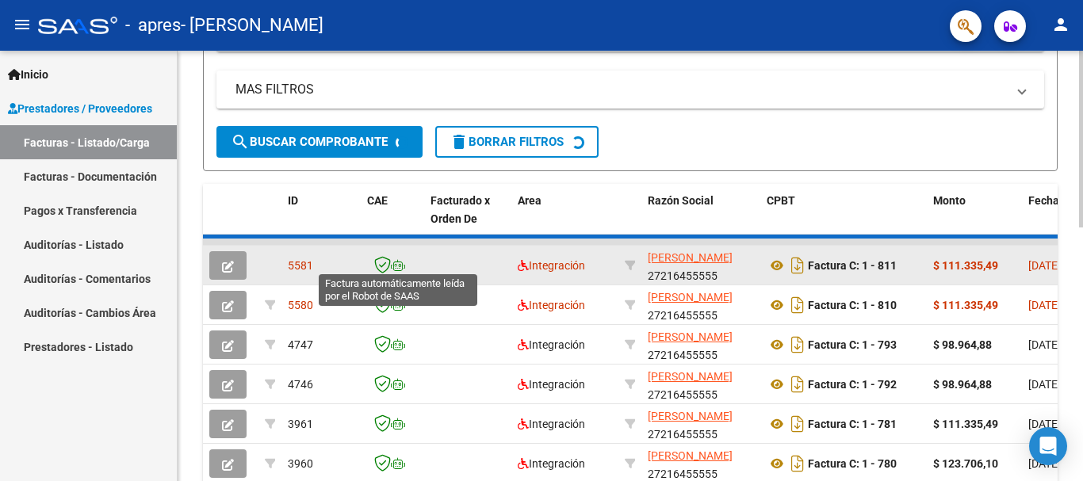
click at [397, 262] on icon at bounding box center [398, 265] width 14 height 11
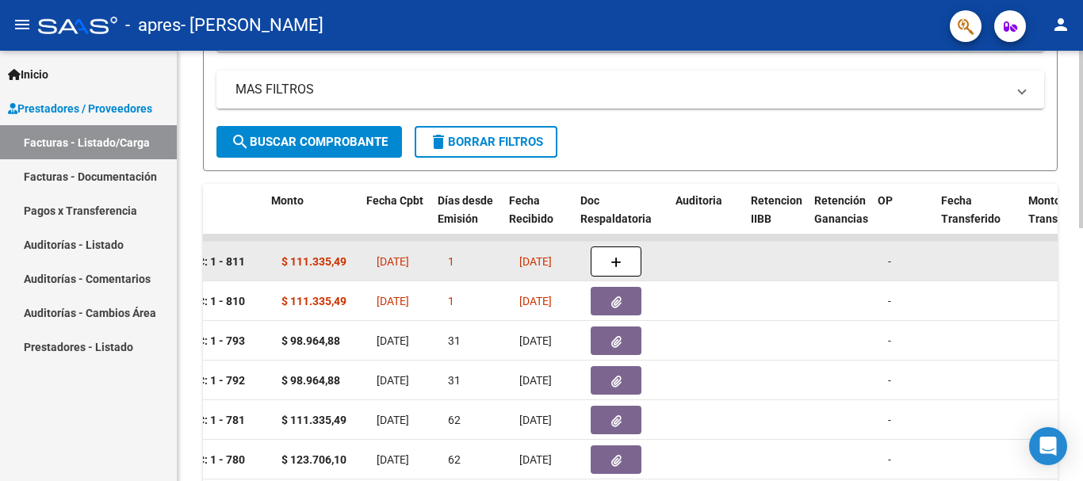
scroll to position [0, 663]
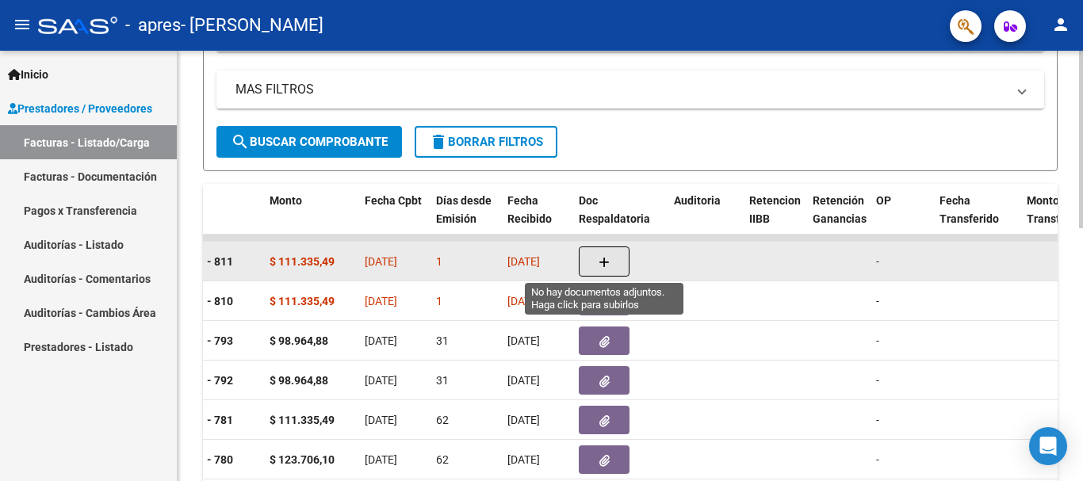
click at [594, 251] on button "button" at bounding box center [604, 261] width 51 height 30
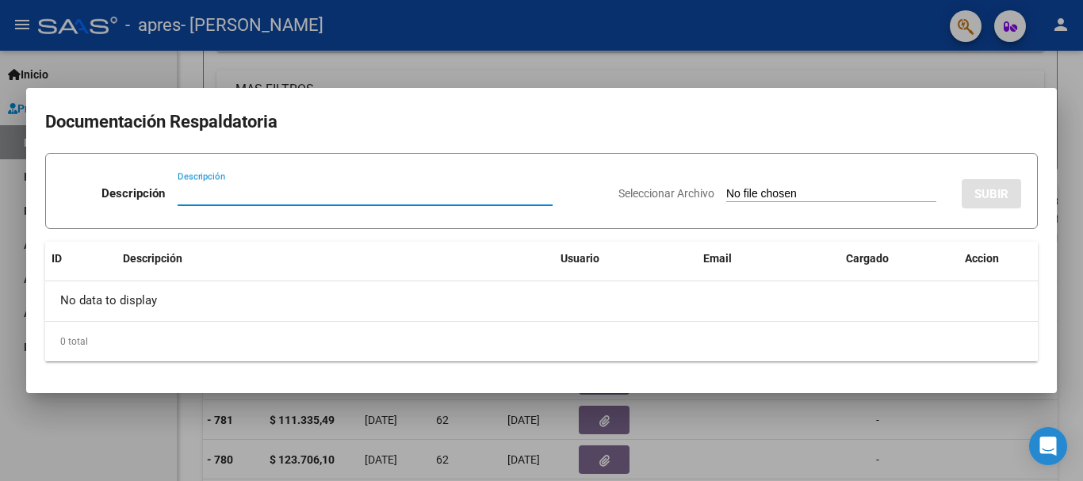
click at [609, 426] on div at bounding box center [541, 240] width 1083 height 481
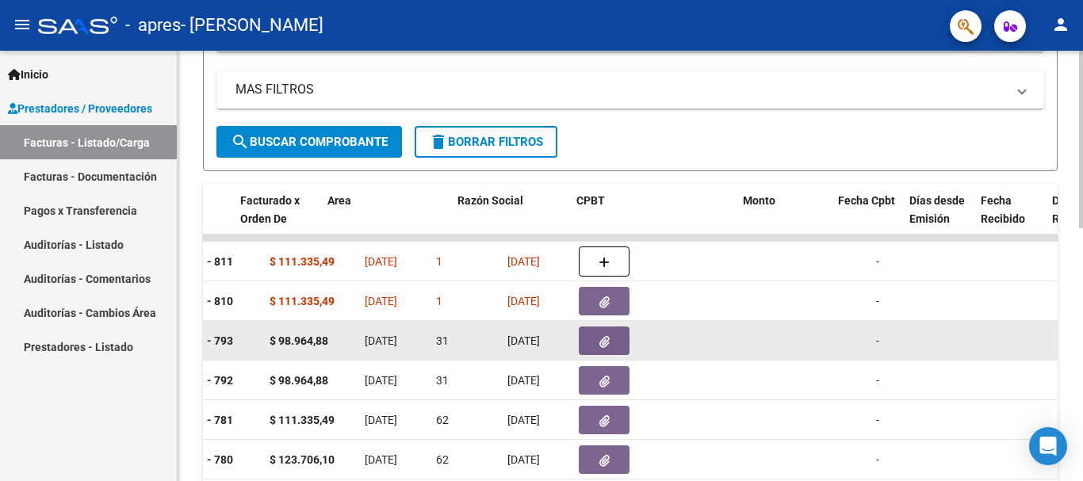
scroll to position [0, 0]
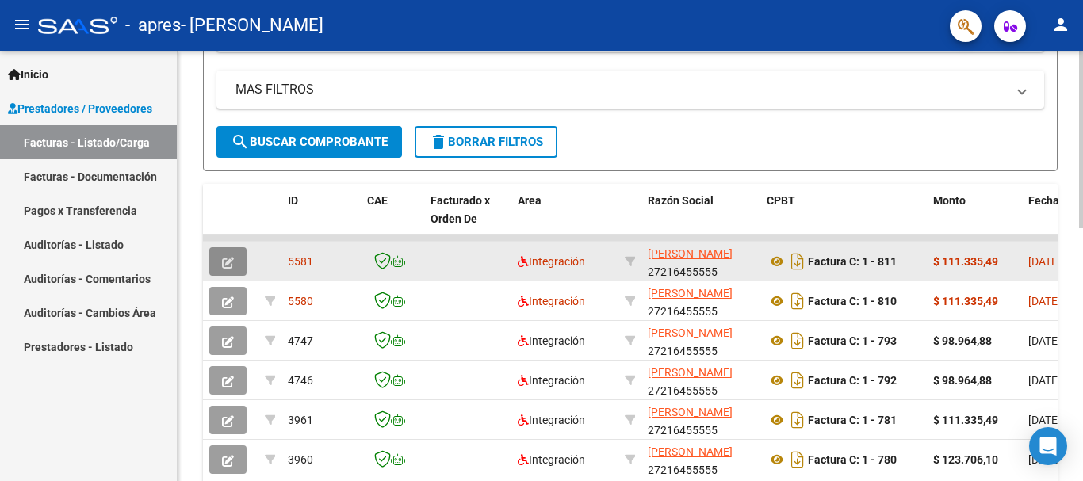
click at [227, 269] on button "button" at bounding box center [227, 261] width 37 height 29
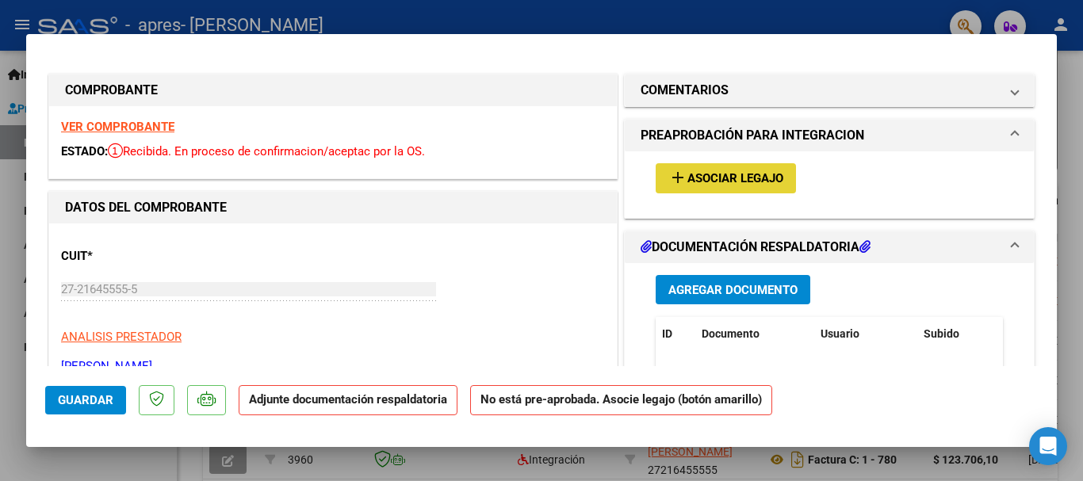
click at [750, 176] on span "Asociar Legajo" at bounding box center [735, 179] width 96 height 14
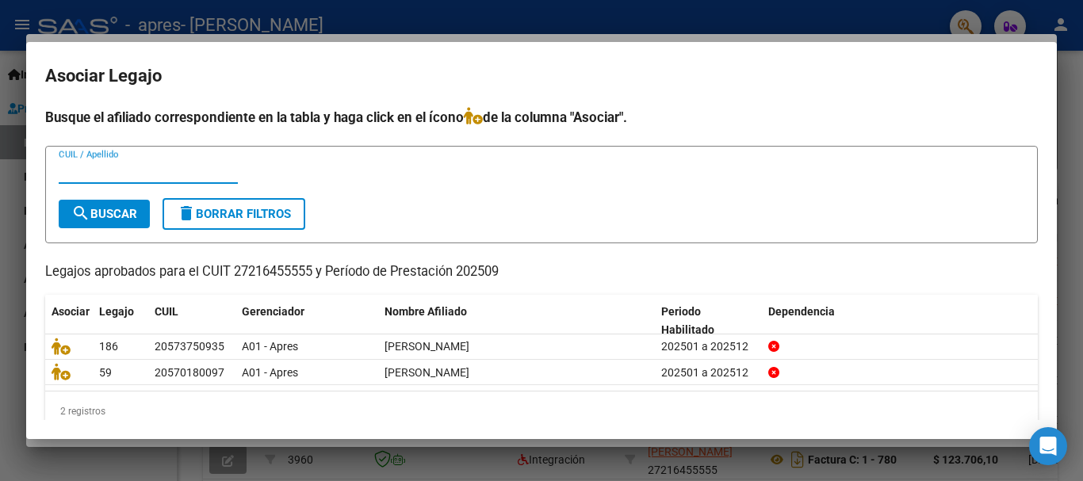
scroll to position [25, 0]
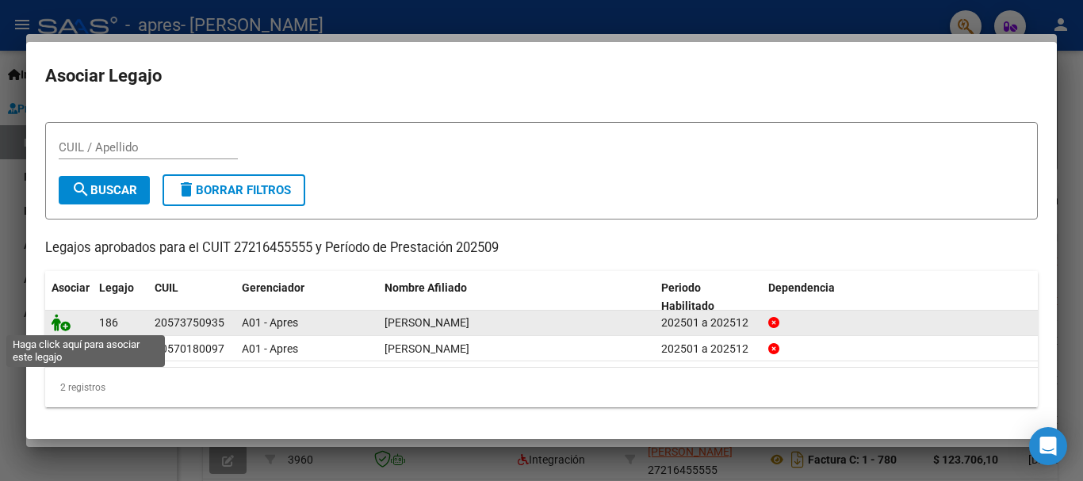
click at [54, 320] on icon at bounding box center [61, 322] width 19 height 17
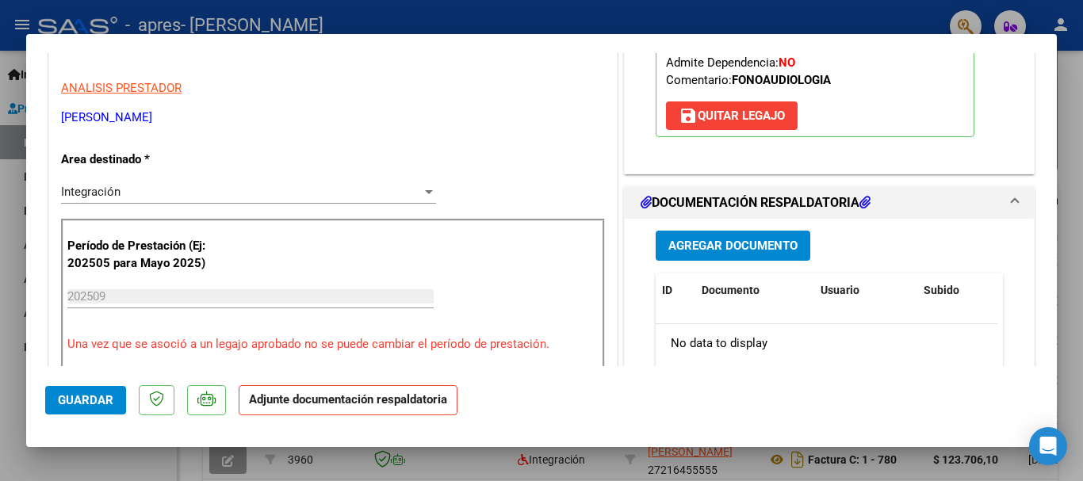
scroll to position [250, 0]
click at [768, 244] on span "Agregar Documento" at bounding box center [732, 246] width 129 height 14
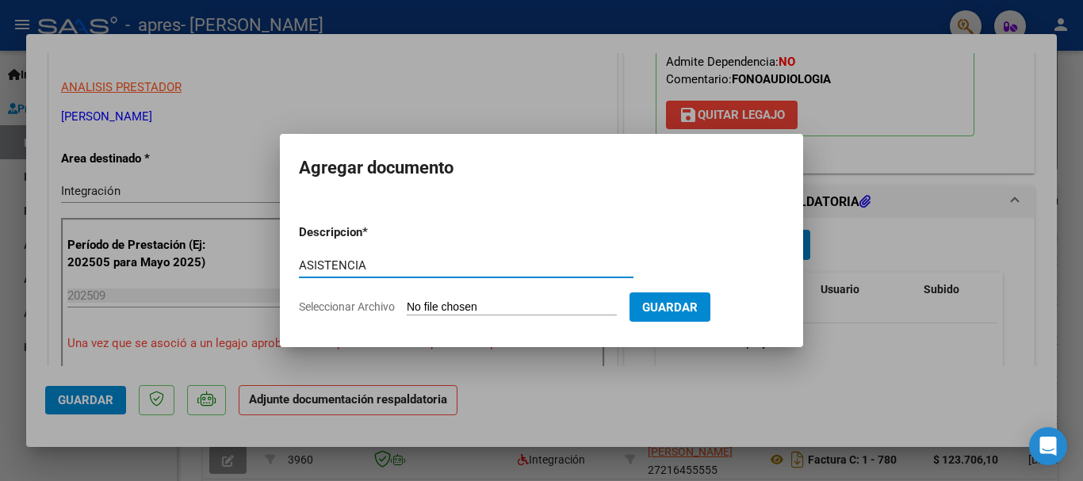
type input "ASISTENCIA"
click at [556, 311] on input "Seleccionar Archivo" at bounding box center [512, 307] width 210 height 15
type input "C:\fakepath\Asistencia [PERSON_NAME] 09-2025.pdf"
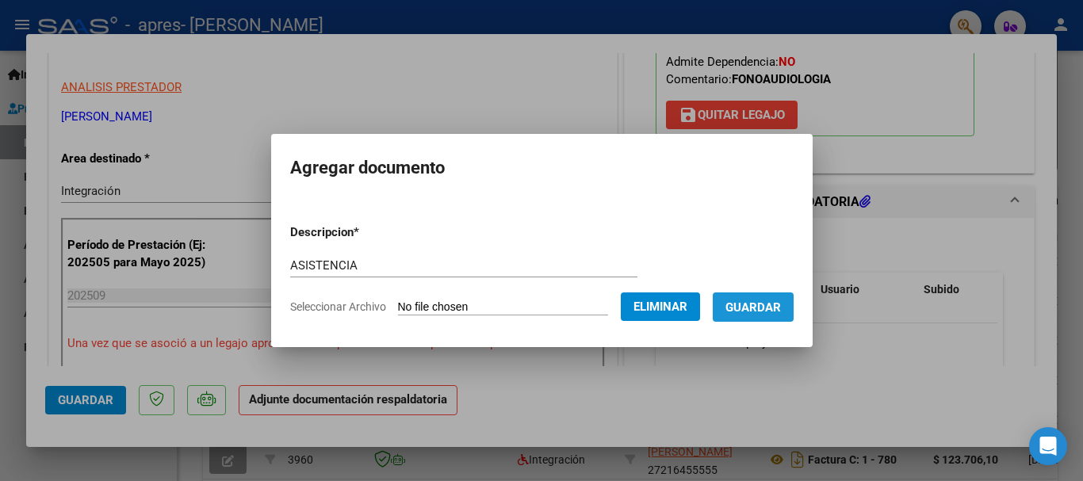
click at [781, 304] on span "Guardar" at bounding box center [752, 307] width 55 height 14
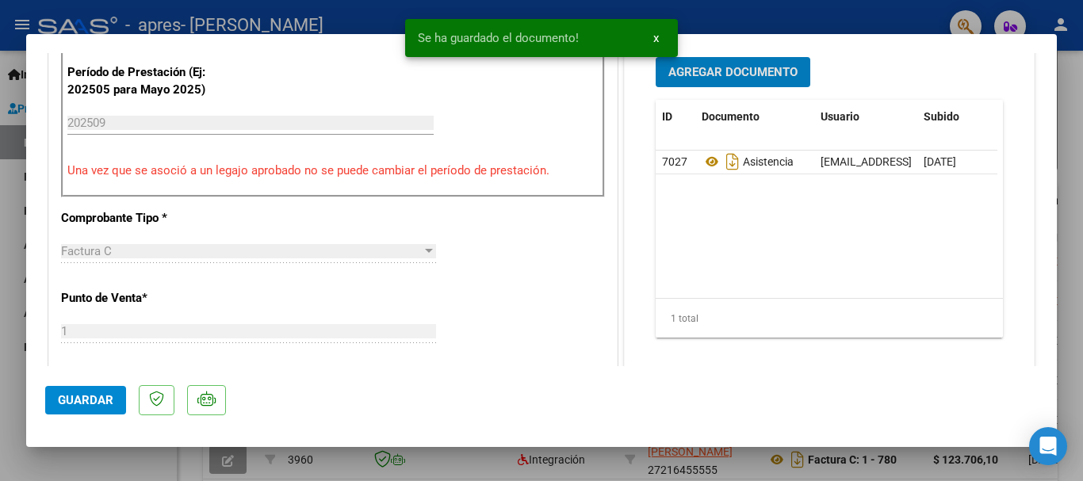
scroll to position [418, 0]
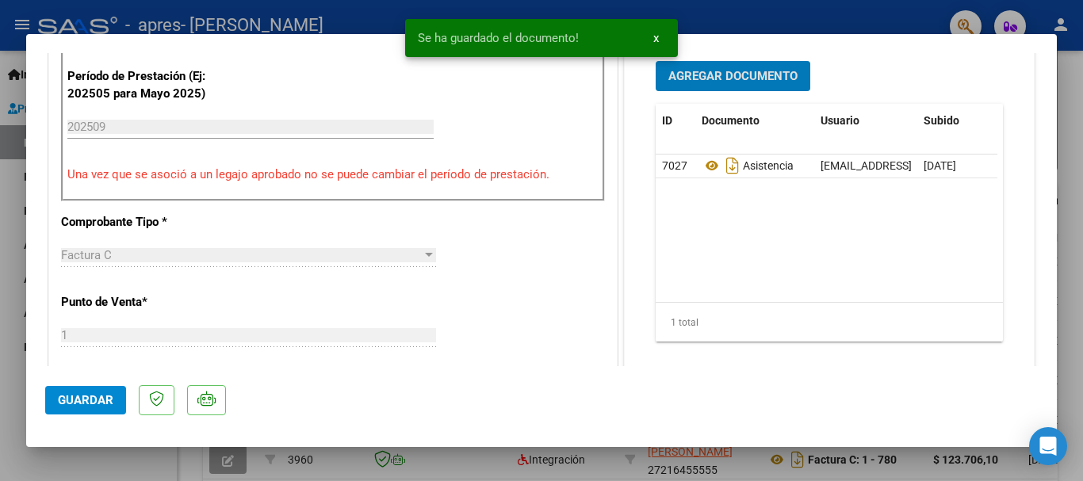
click at [74, 405] on span "Guardar" at bounding box center [85, 400] width 55 height 14
click at [327, 445] on mat-dialog-container "COMPROBANTE VER COMPROBANTE ESTADO: Recibida. En proceso de confirmacion/acepta…" at bounding box center [541, 240] width 1030 height 413
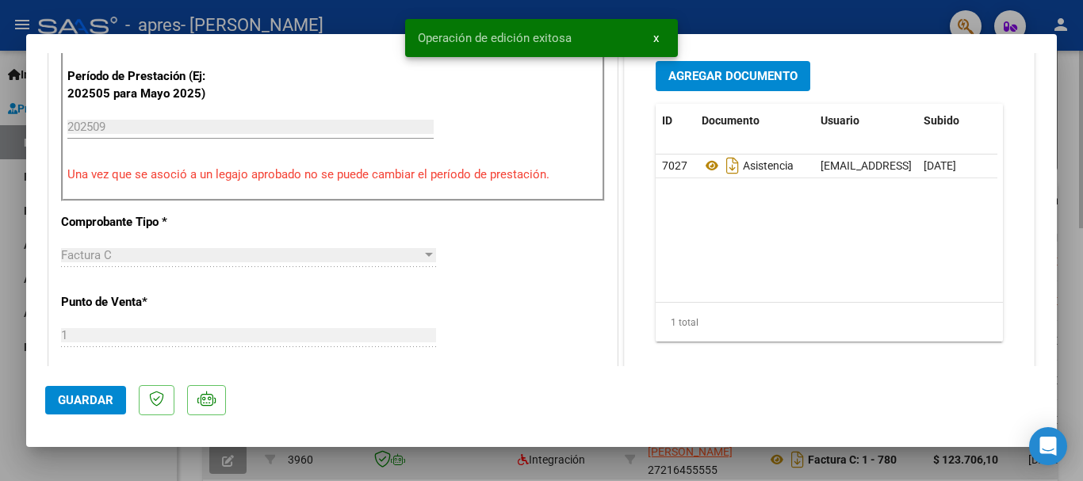
click at [350, 465] on div at bounding box center [541, 240] width 1083 height 481
type input "$ 0,00"
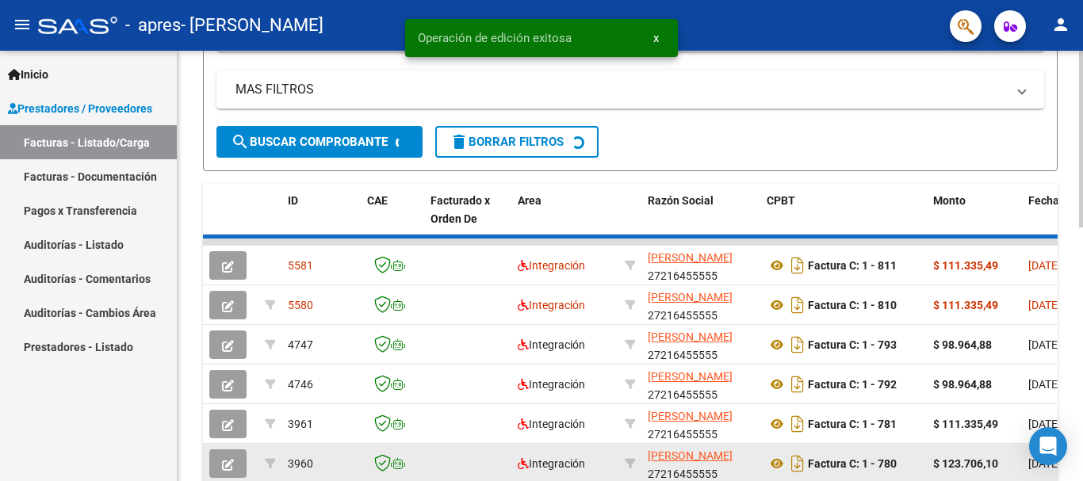
scroll to position [350, 0]
